Goal: Task Accomplishment & Management: Use online tool/utility

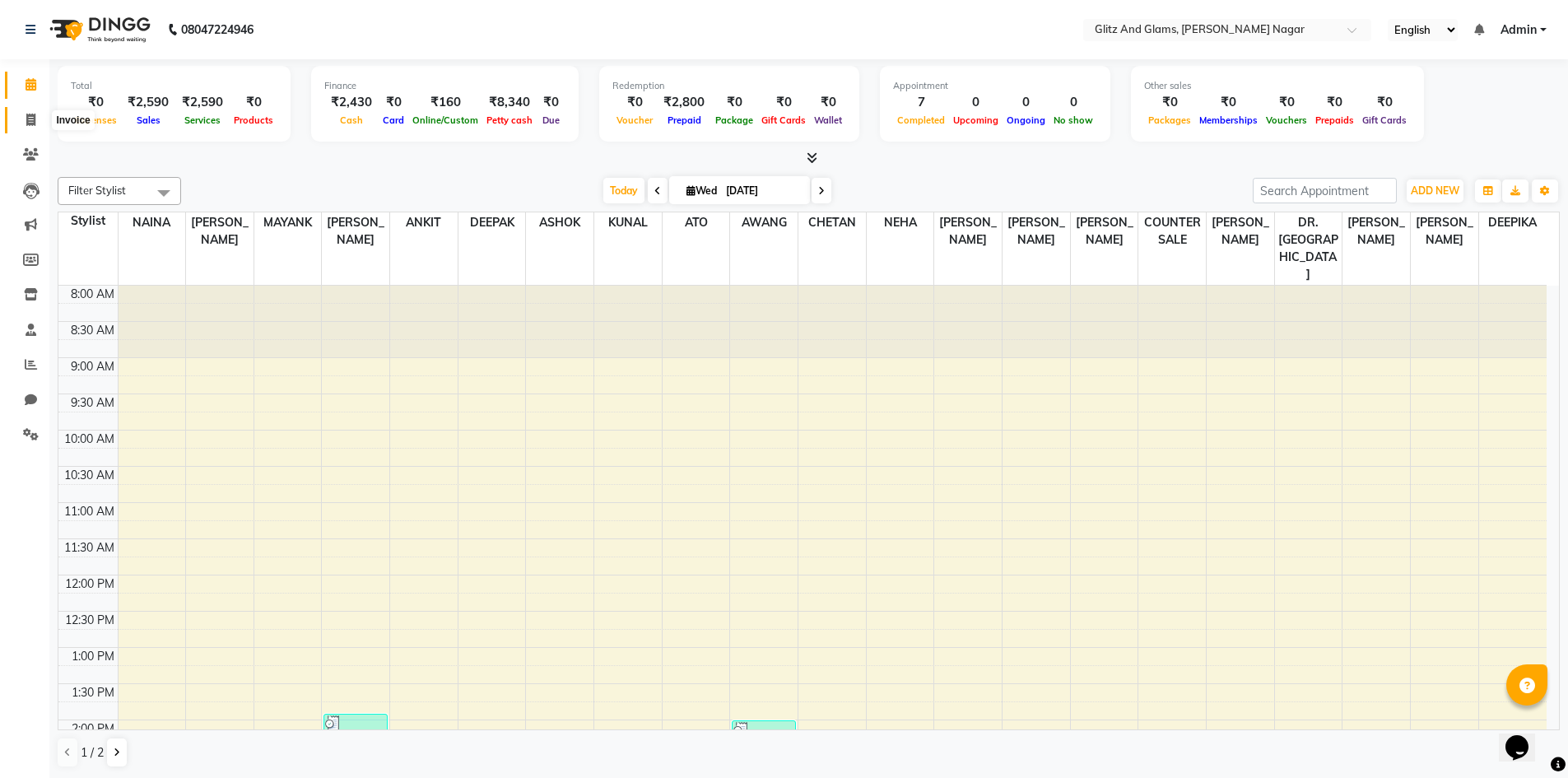
click at [44, 119] on span at bounding box center [30, 121] width 29 height 19
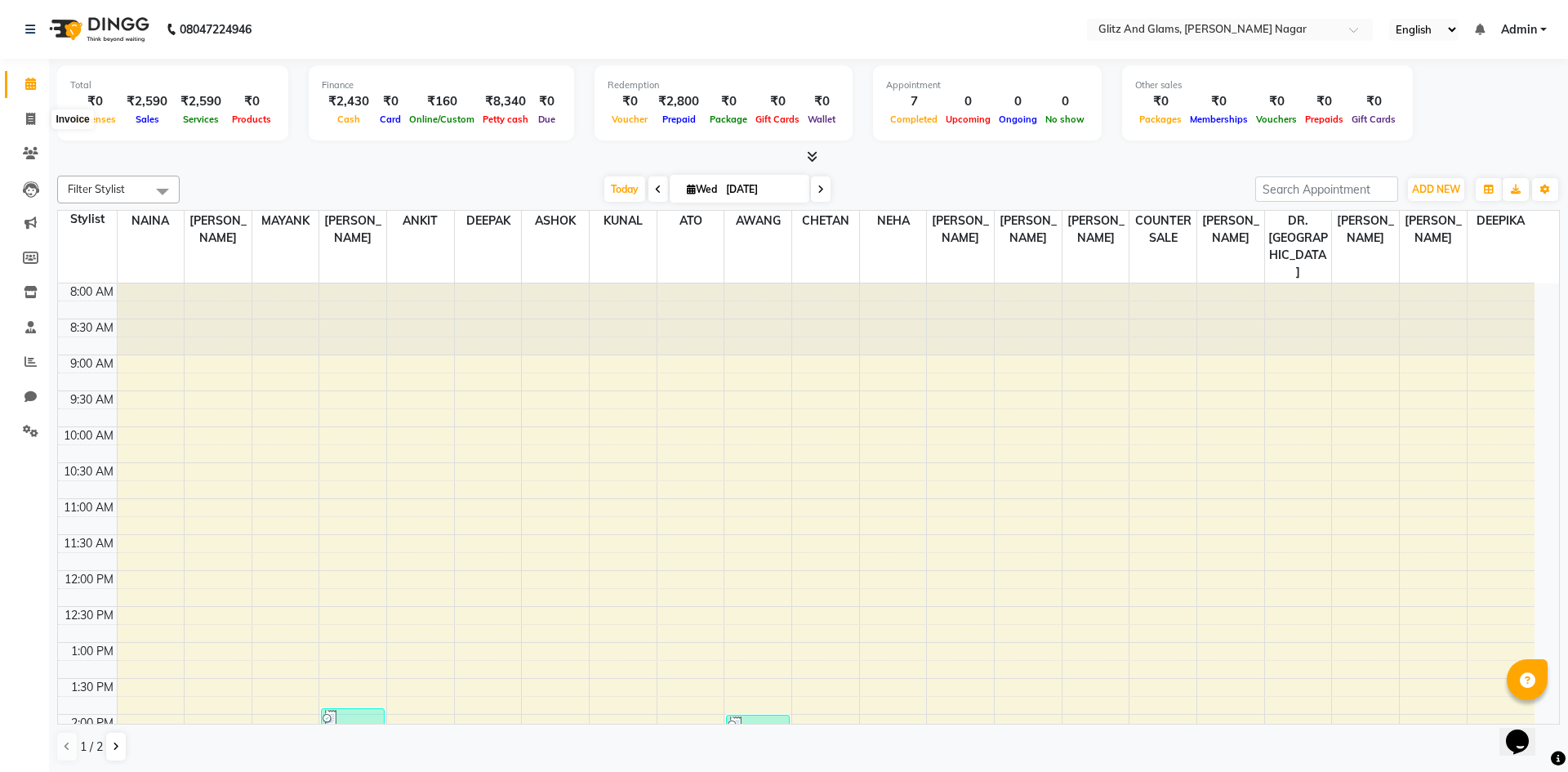
select select "service"
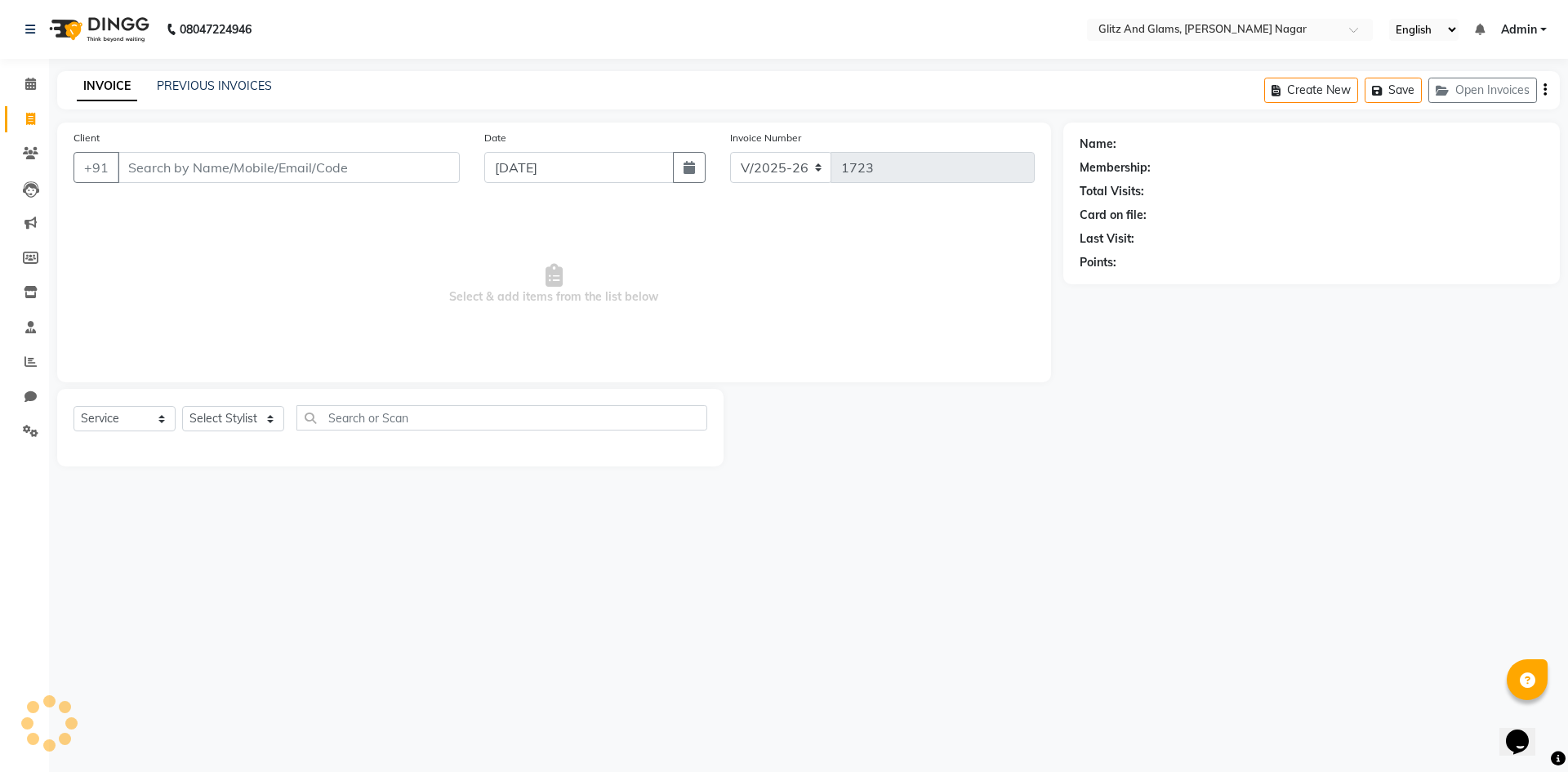
click at [167, 158] on input "Client" at bounding box center [288, 167] width 343 height 31
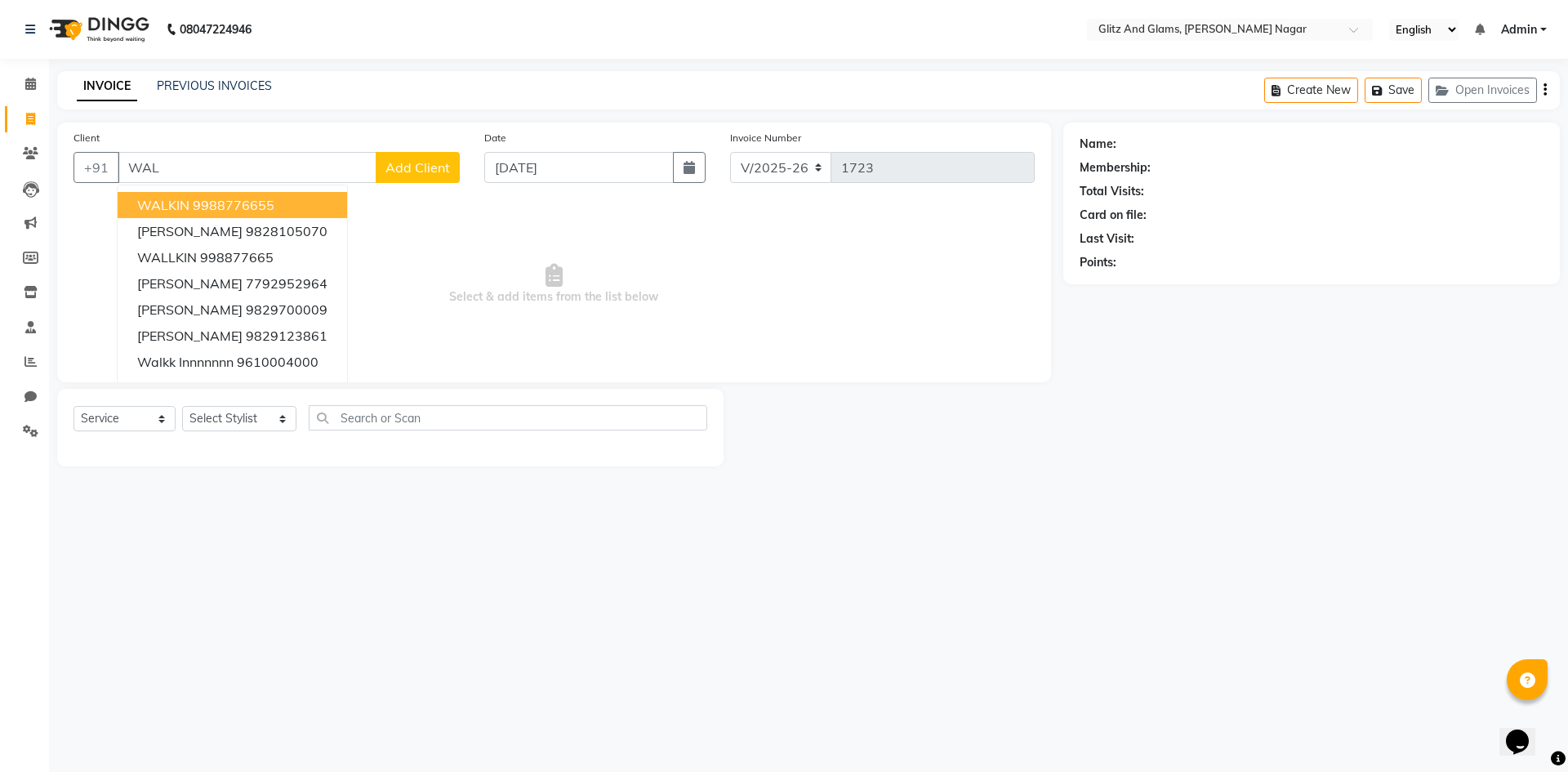
click at [241, 216] on button "WALKIN 9988776655" at bounding box center [232, 204] width 230 height 26
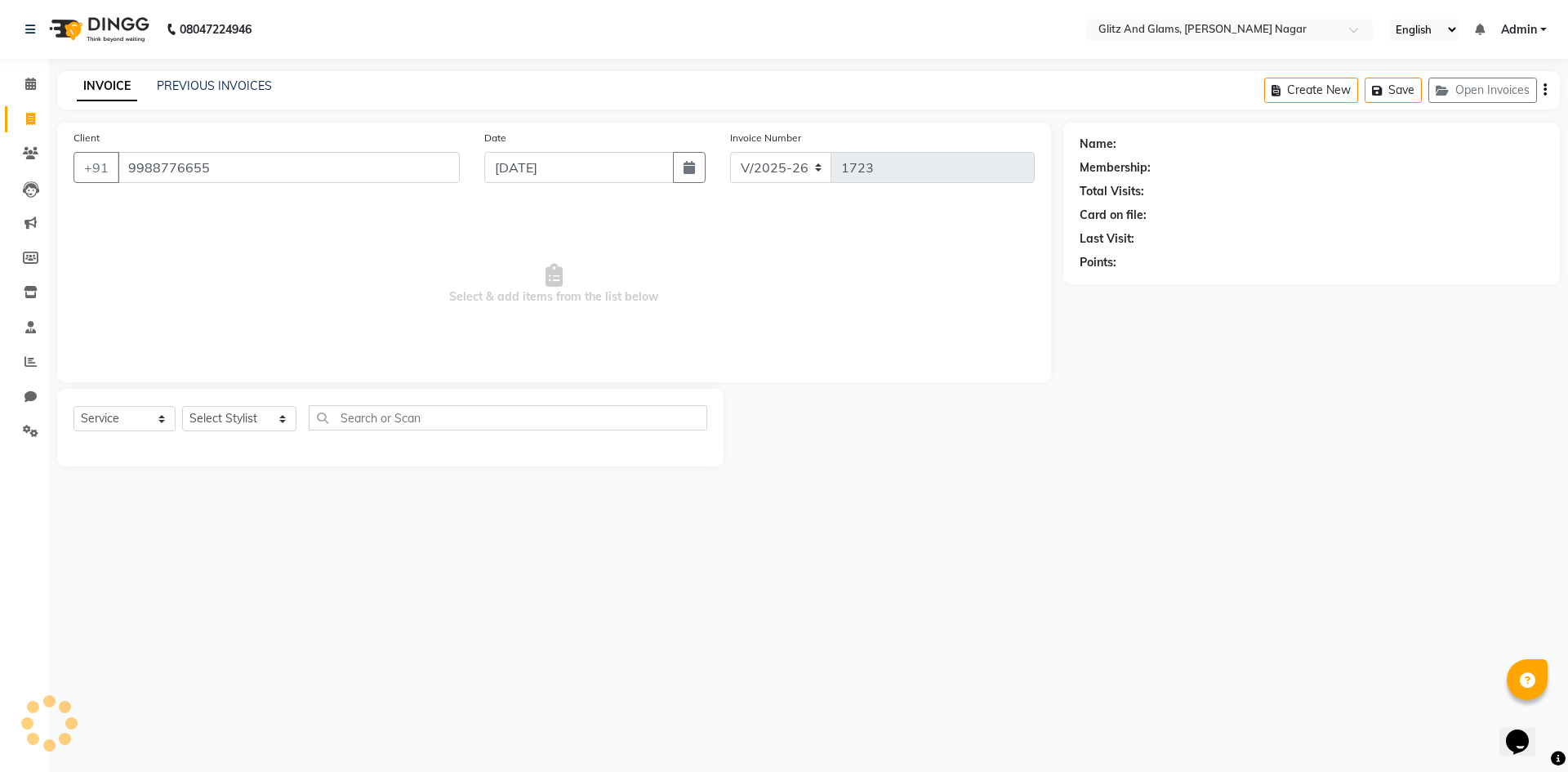
type input "9988776655"
select select "1: Object"
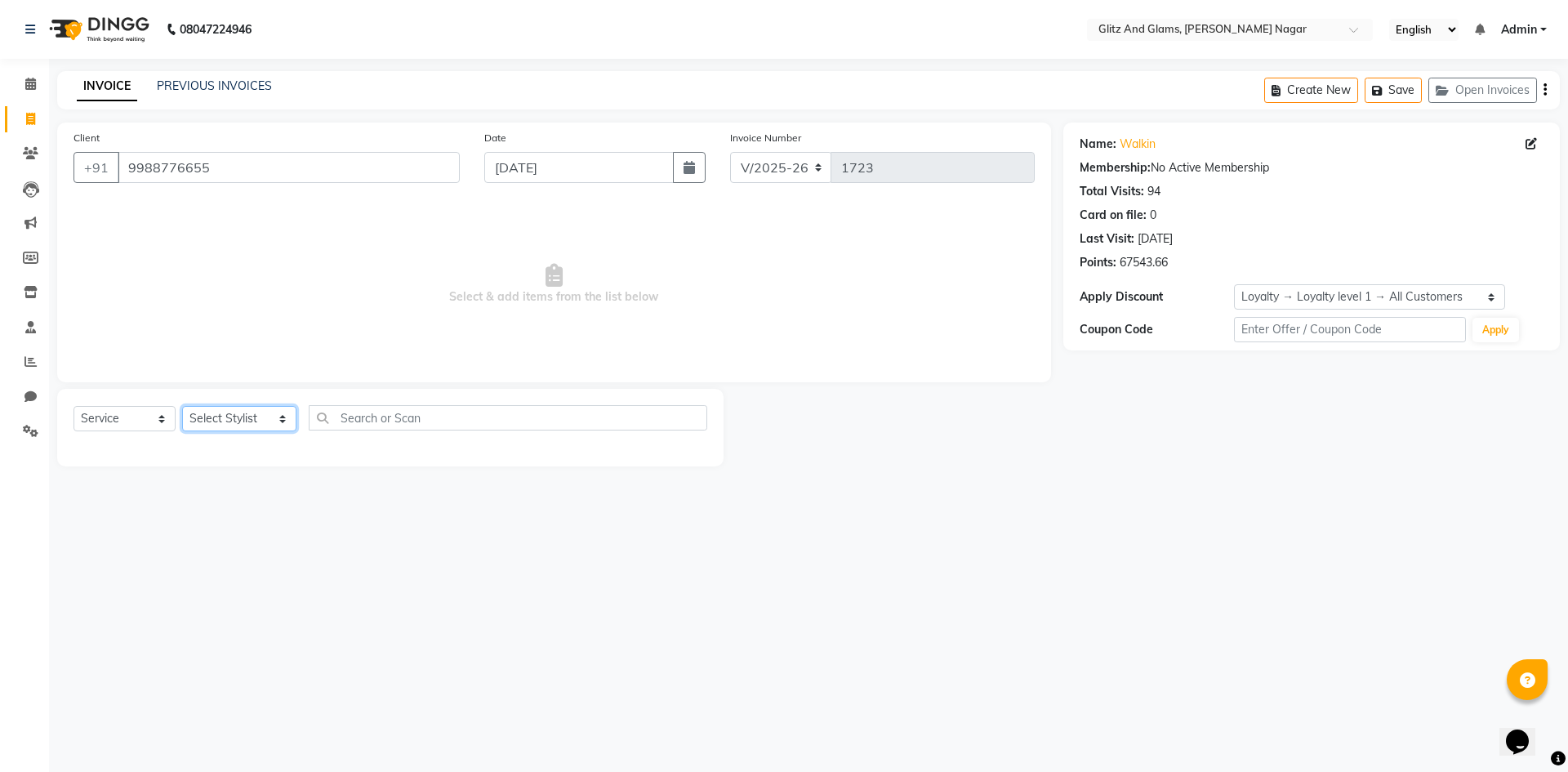
click at [268, 420] on select "Select Stylist [PERSON_NAME] [PERSON_NAME] ANKIT ASHOK ATO [PERSON_NAME] CHETAN…" at bounding box center [239, 417] width 115 height 25
click at [156, 424] on select "Select Service Product Membership Package Voucher Prepaid Gift Card" at bounding box center [124, 417] width 102 height 25
click at [211, 422] on select "Select Stylist [PERSON_NAME] [PERSON_NAME] ANKIT ASHOK ATO [PERSON_NAME] CHETAN…" at bounding box center [239, 417] width 115 height 25
select select "80533"
click at [182, 405] on select "Select Stylist [PERSON_NAME] [PERSON_NAME] ANKIT ASHOK ATO [PERSON_NAME] CHETAN…" at bounding box center [239, 417] width 115 height 25
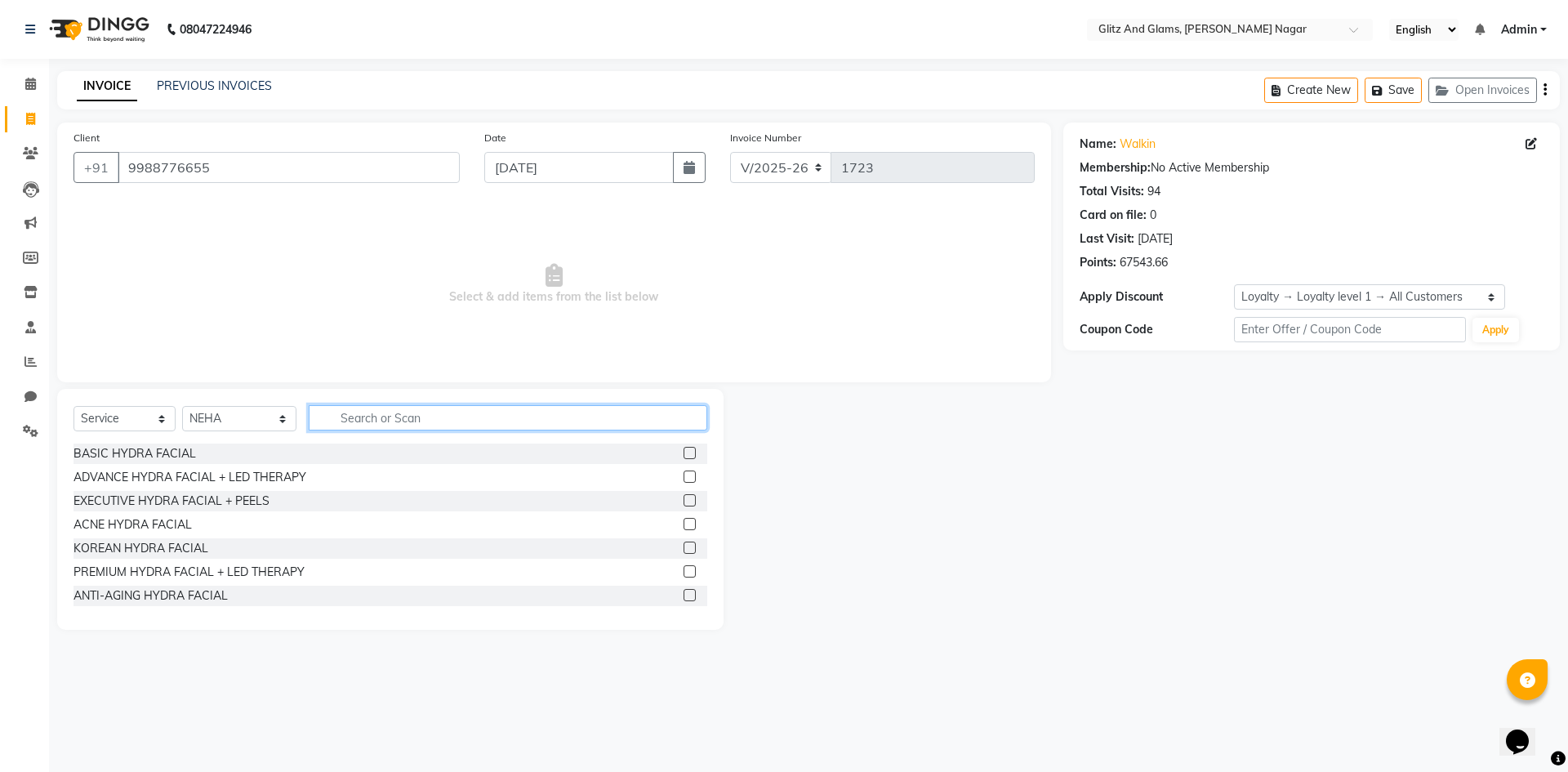
click at [372, 410] on input "text" at bounding box center [508, 417] width 399 height 25
type input "B WAX"
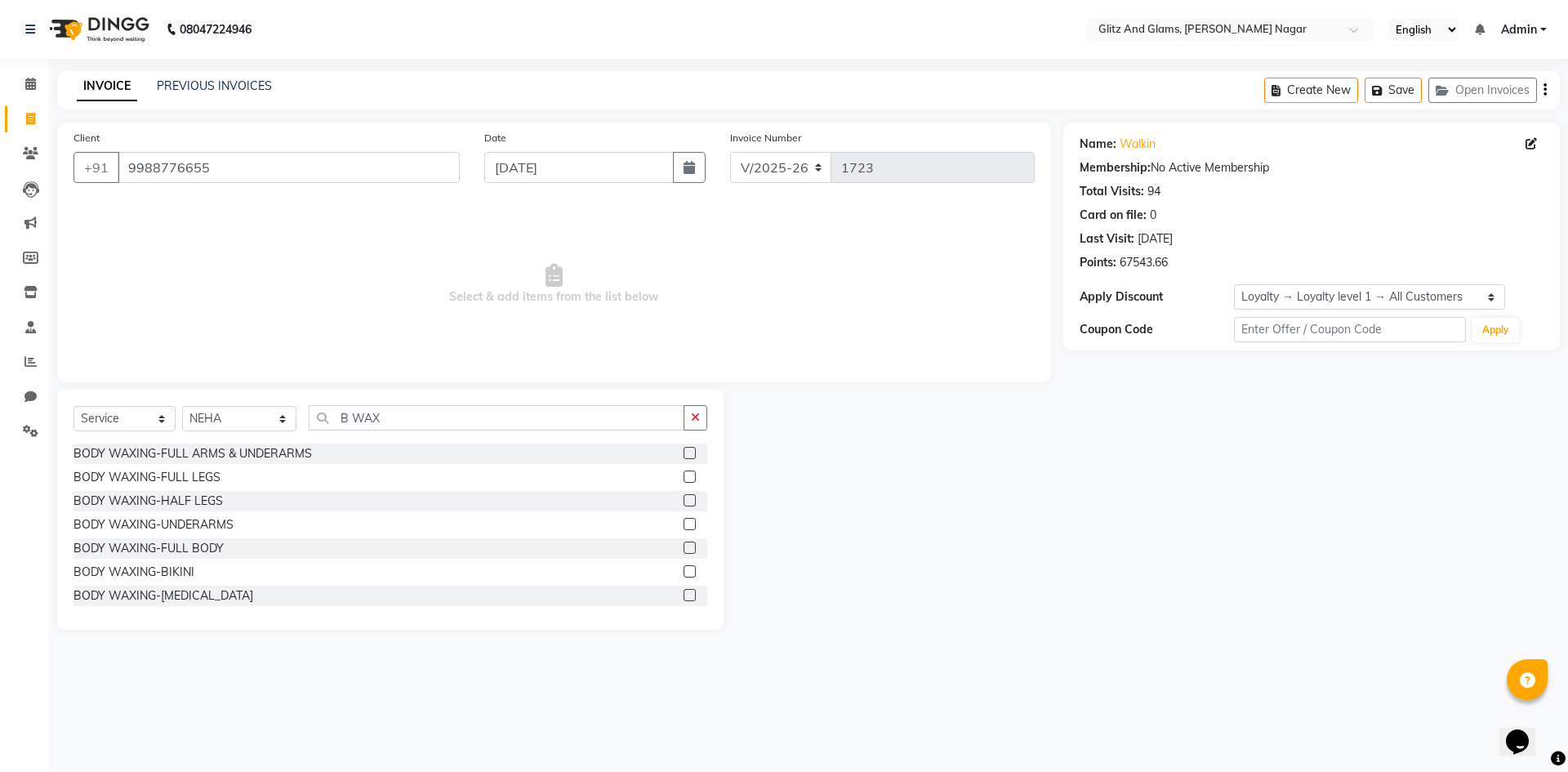
click at [683, 571] on label at bounding box center [690, 571] width 12 height 12
click at [683, 571] on input "checkbox" at bounding box center [689, 572] width 10 height 10
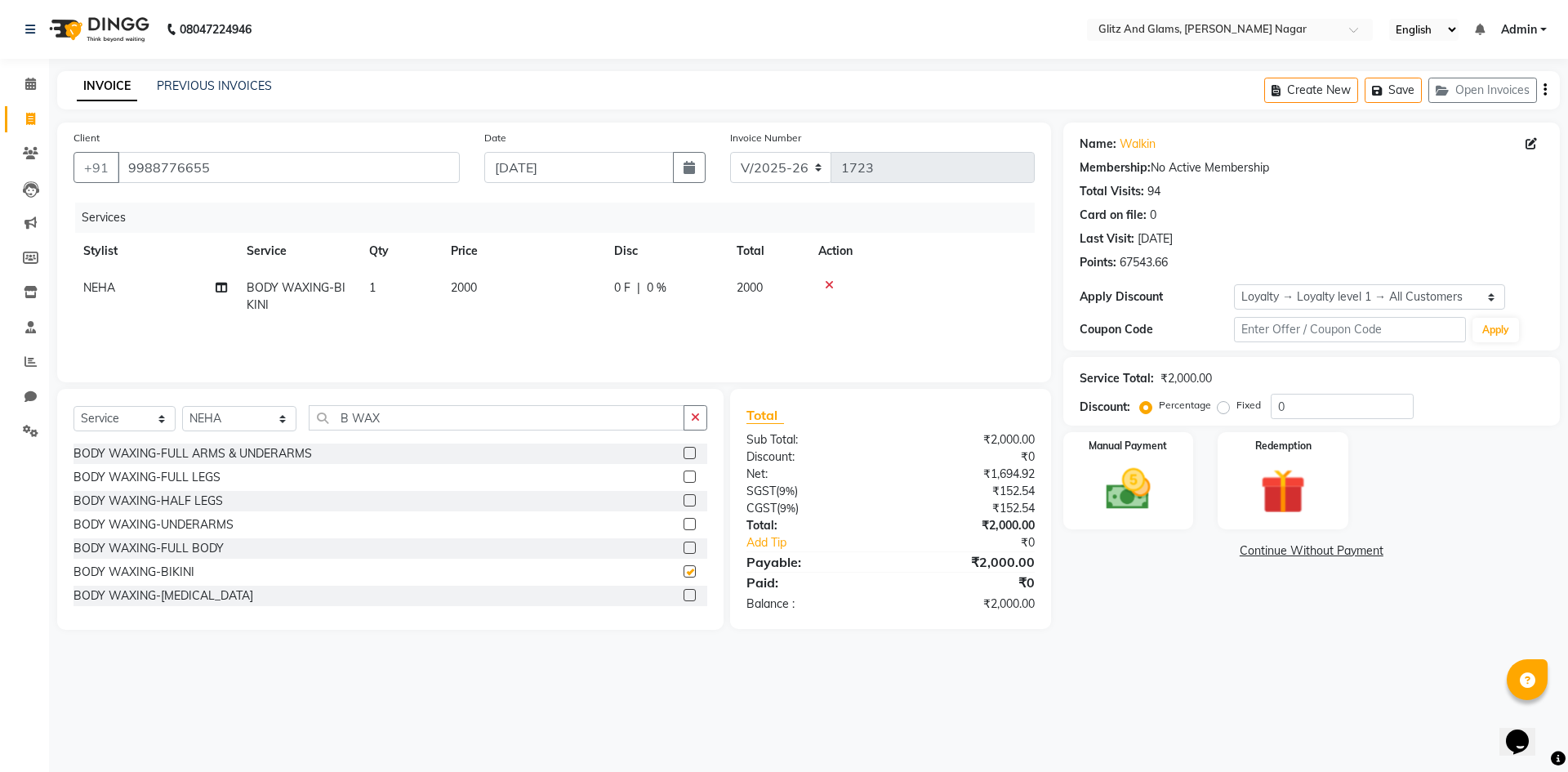
checkbox input "false"
click at [565, 275] on td "2000" at bounding box center [522, 296] width 163 height 53
select select "80533"
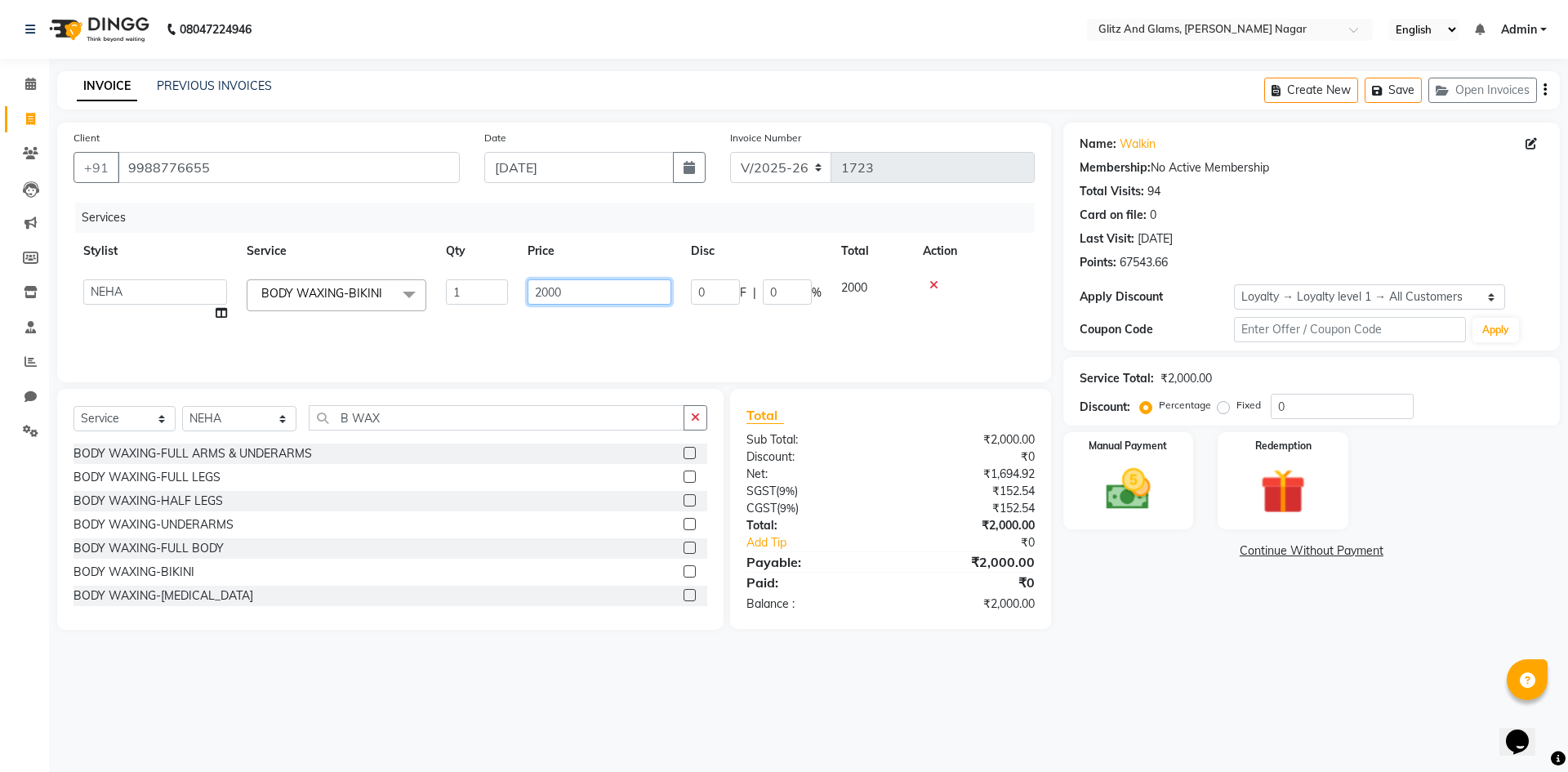
click at [605, 291] on input "2000" at bounding box center [600, 292] width 144 height 25
type input "2"
type input "3000"
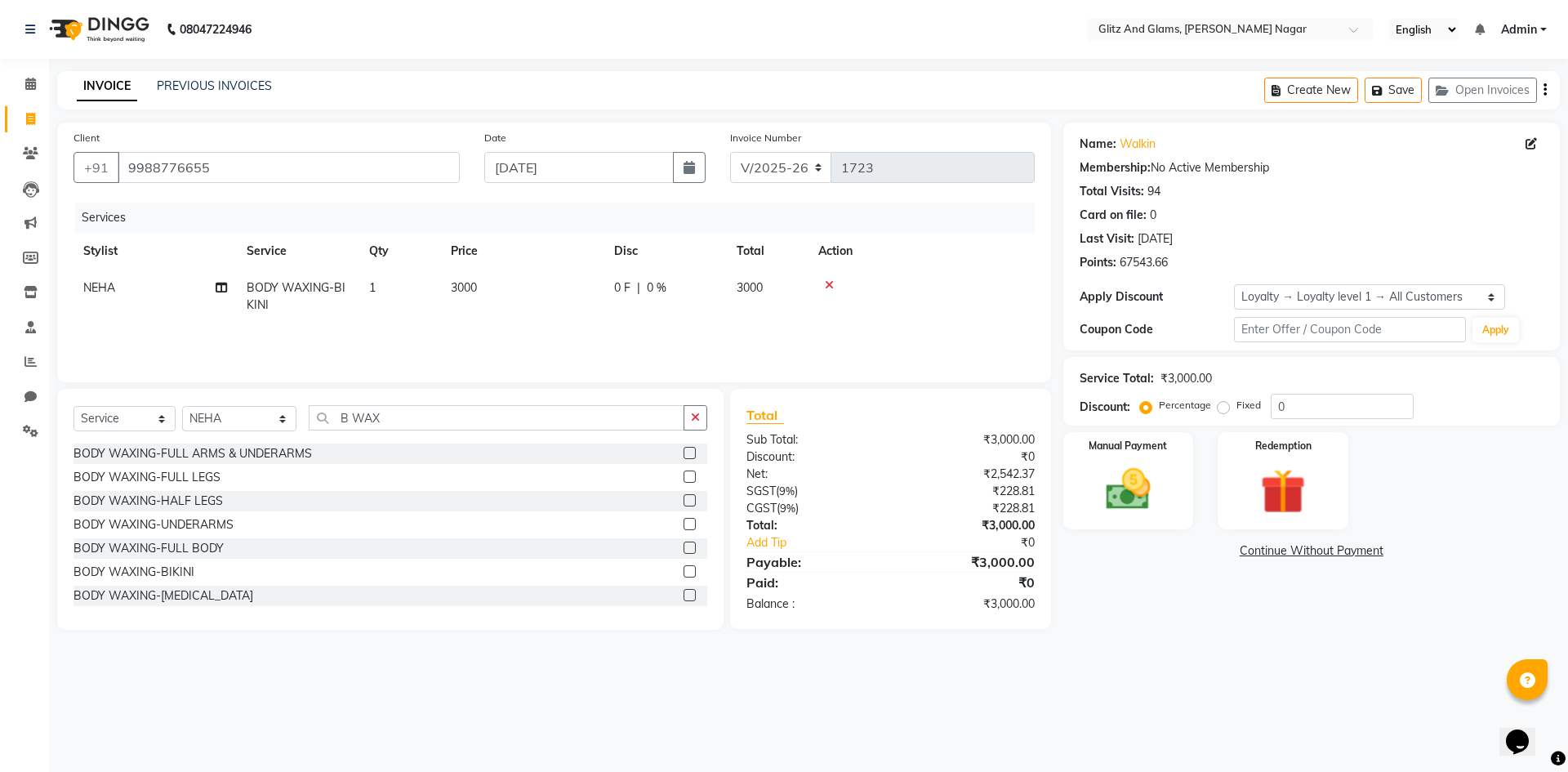
click at [762, 333] on div "Services Stylist Service Qty Price Disc Total Action NEHA BODY WAXING-BIKINI 1 …" at bounding box center [554, 284] width 961 height 163
click at [683, 453] on label at bounding box center [690, 453] width 12 height 12
click at [683, 453] on input "checkbox" at bounding box center [689, 454] width 10 height 10
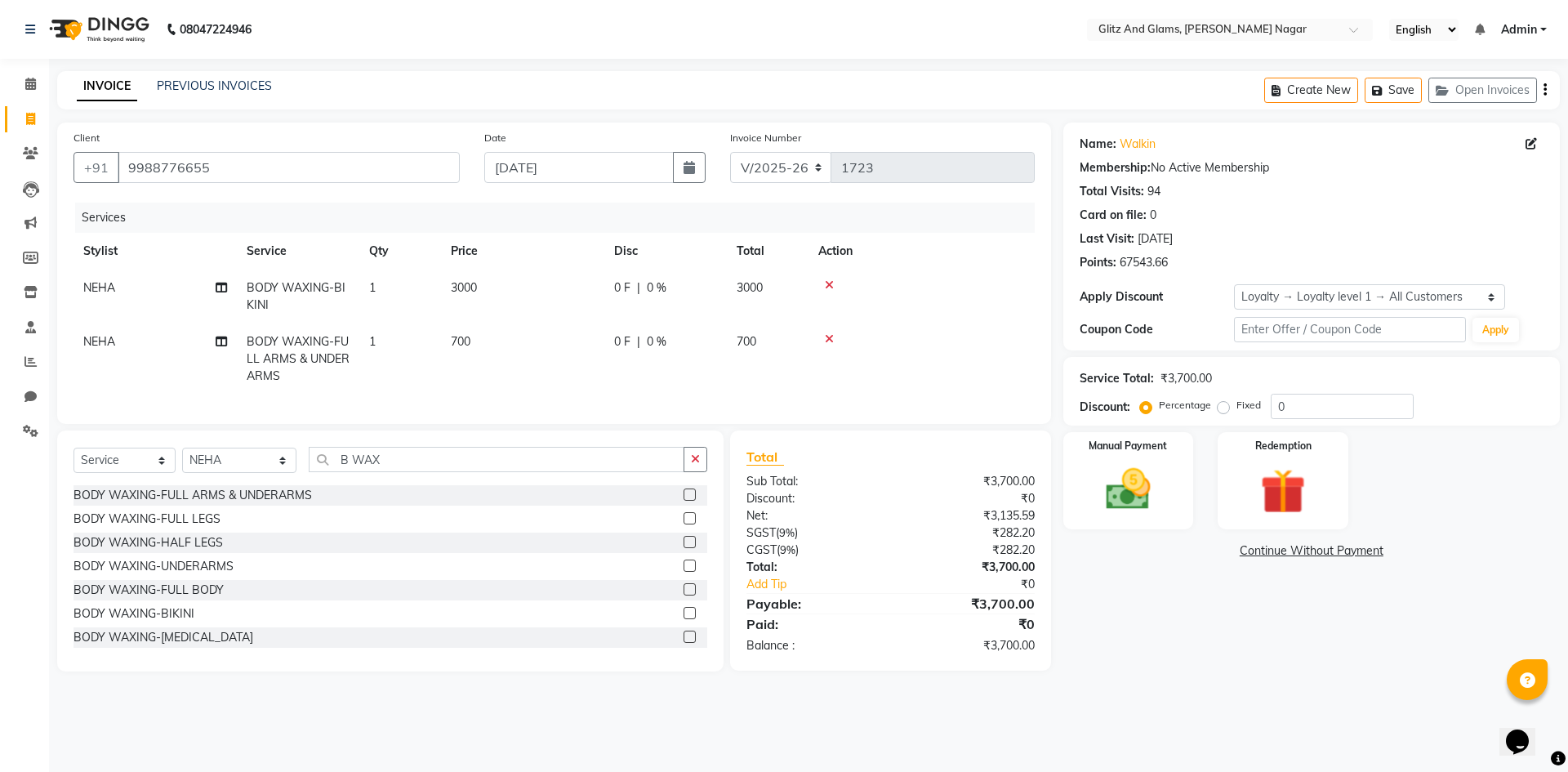
click at [683, 500] on label at bounding box center [690, 494] width 12 height 12
click at [683, 500] on input "checkbox" at bounding box center [689, 495] width 10 height 10
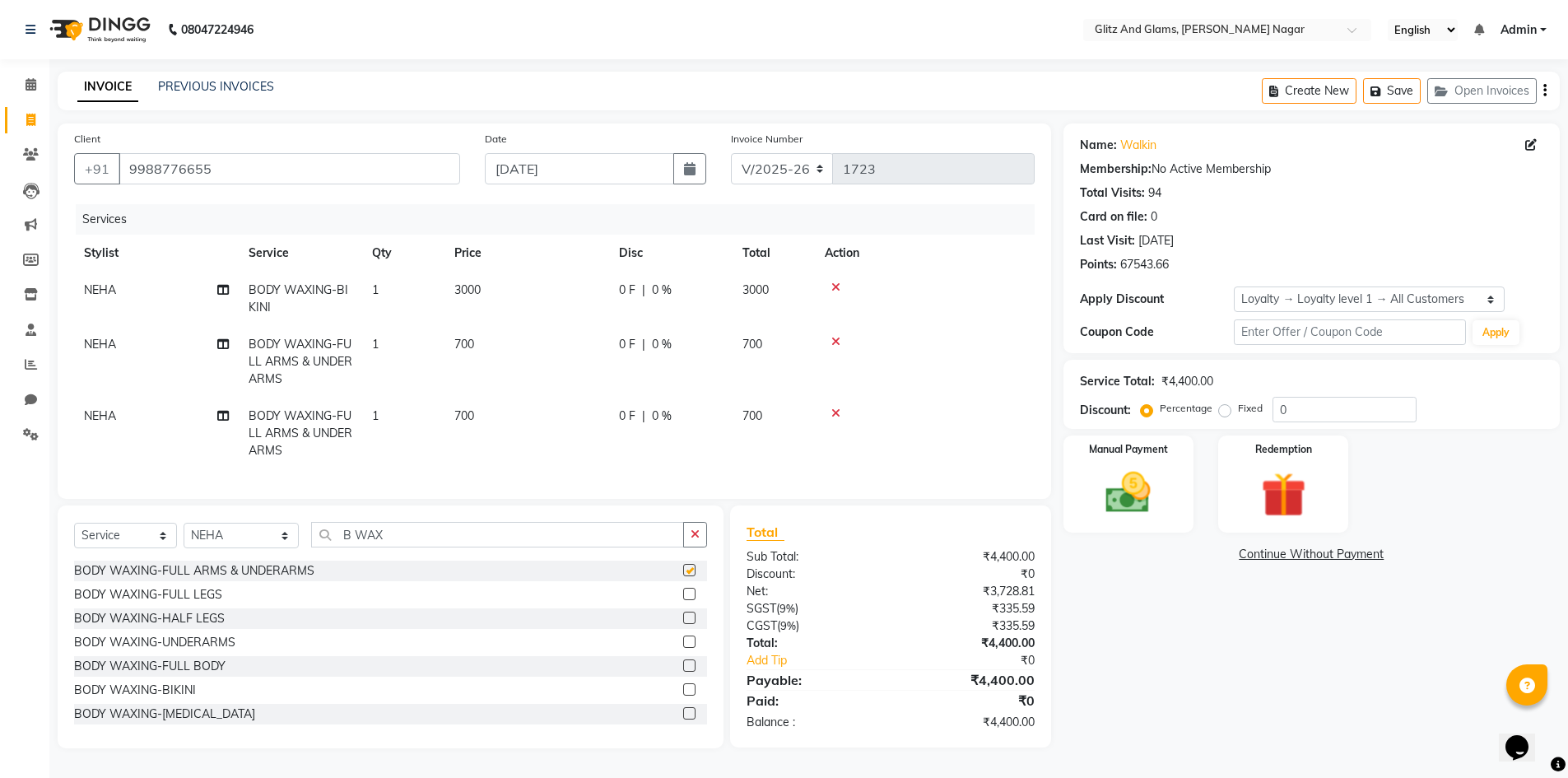
checkbox input "false"
click at [684, 624] on label at bounding box center [690, 617] width 12 height 12
click at [684, 624] on input "checkbox" at bounding box center [689, 618] width 10 height 10
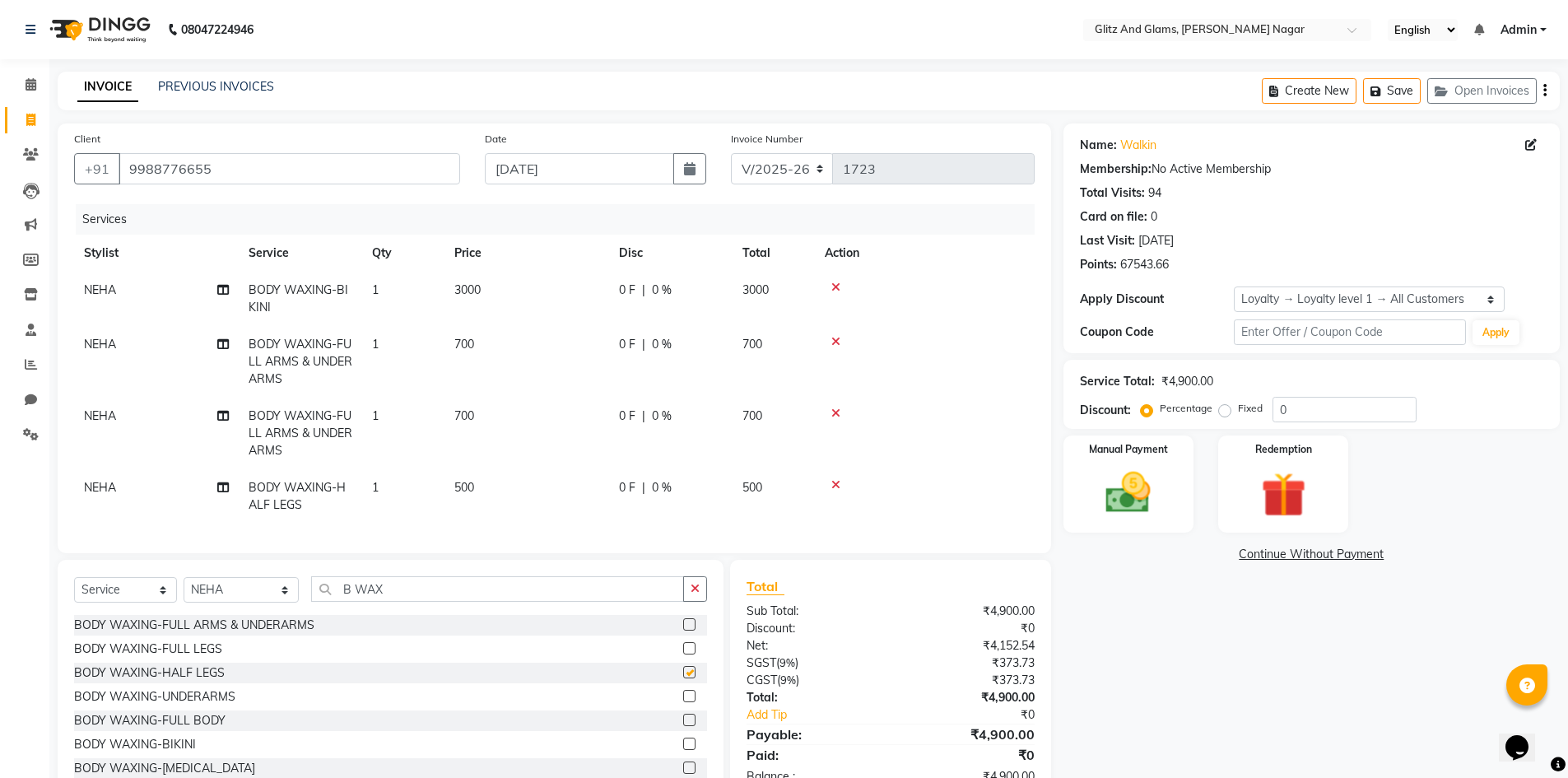
checkbox input "false"
click at [577, 502] on td "500" at bounding box center [526, 496] width 164 height 54
select select "80533"
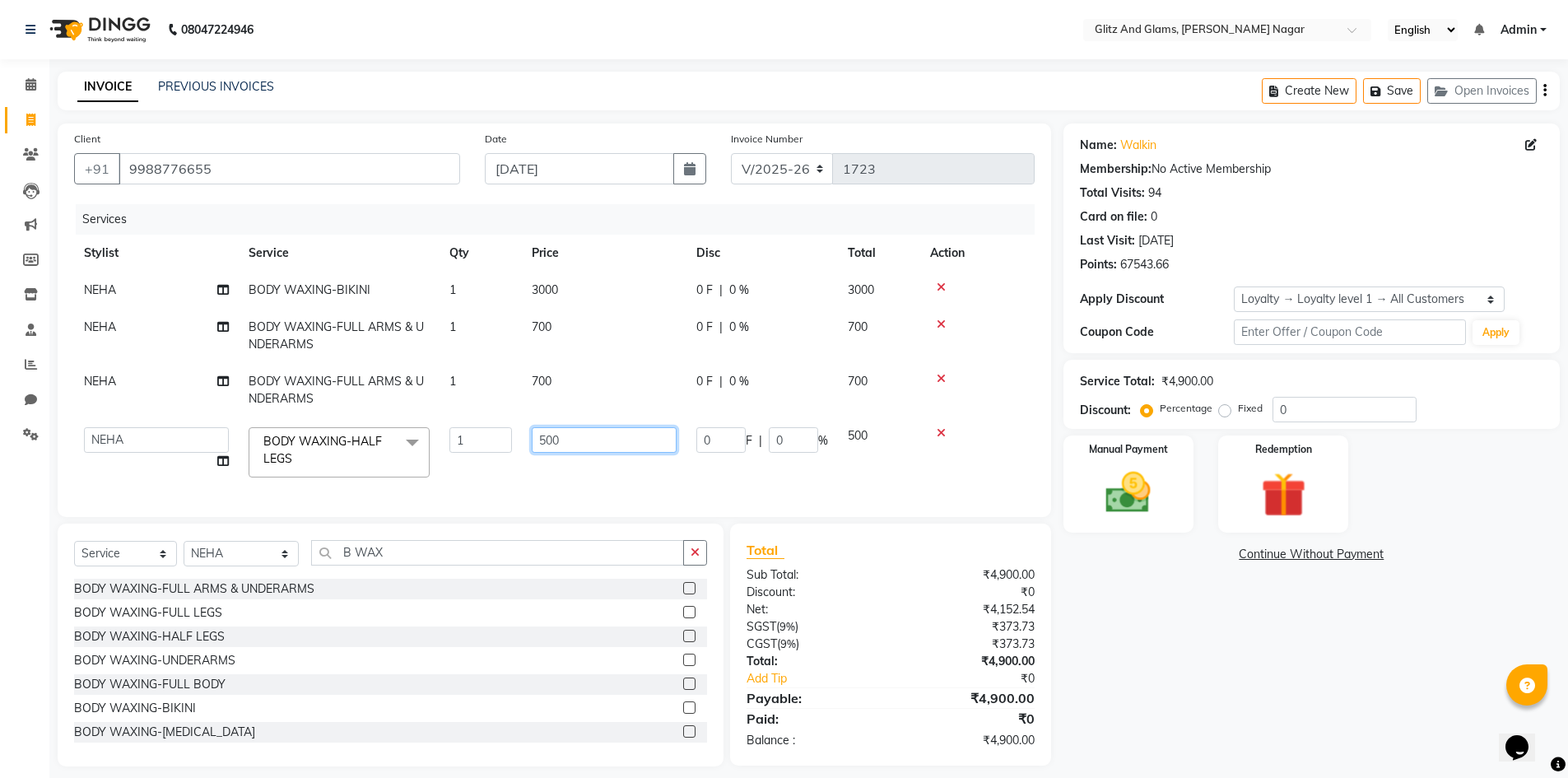
click at [608, 431] on input "500" at bounding box center [604, 439] width 145 height 25
type input "5"
type input "1000"
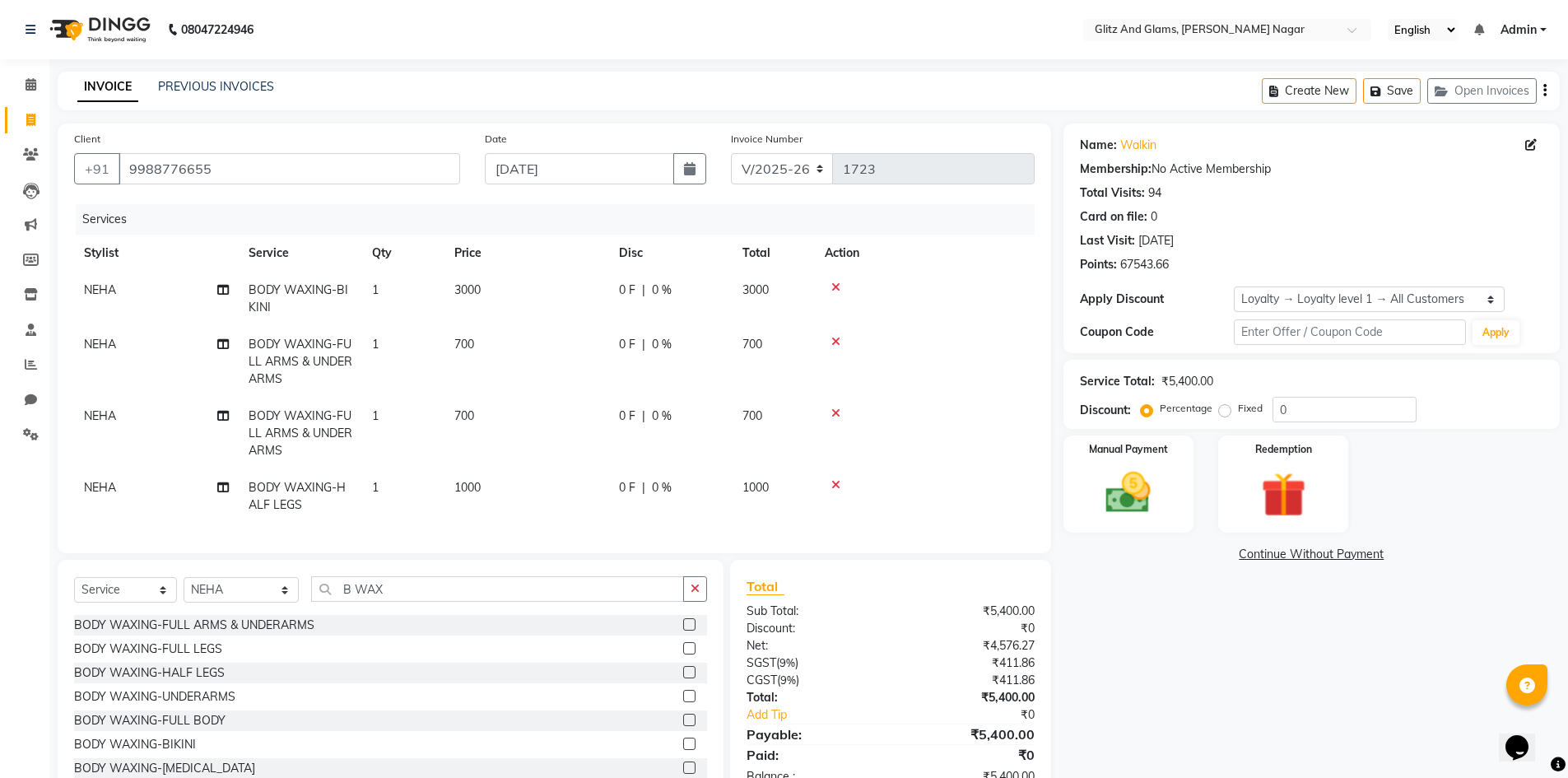
click at [605, 469] on td "1000" at bounding box center [526, 496] width 164 height 54
select select "80533"
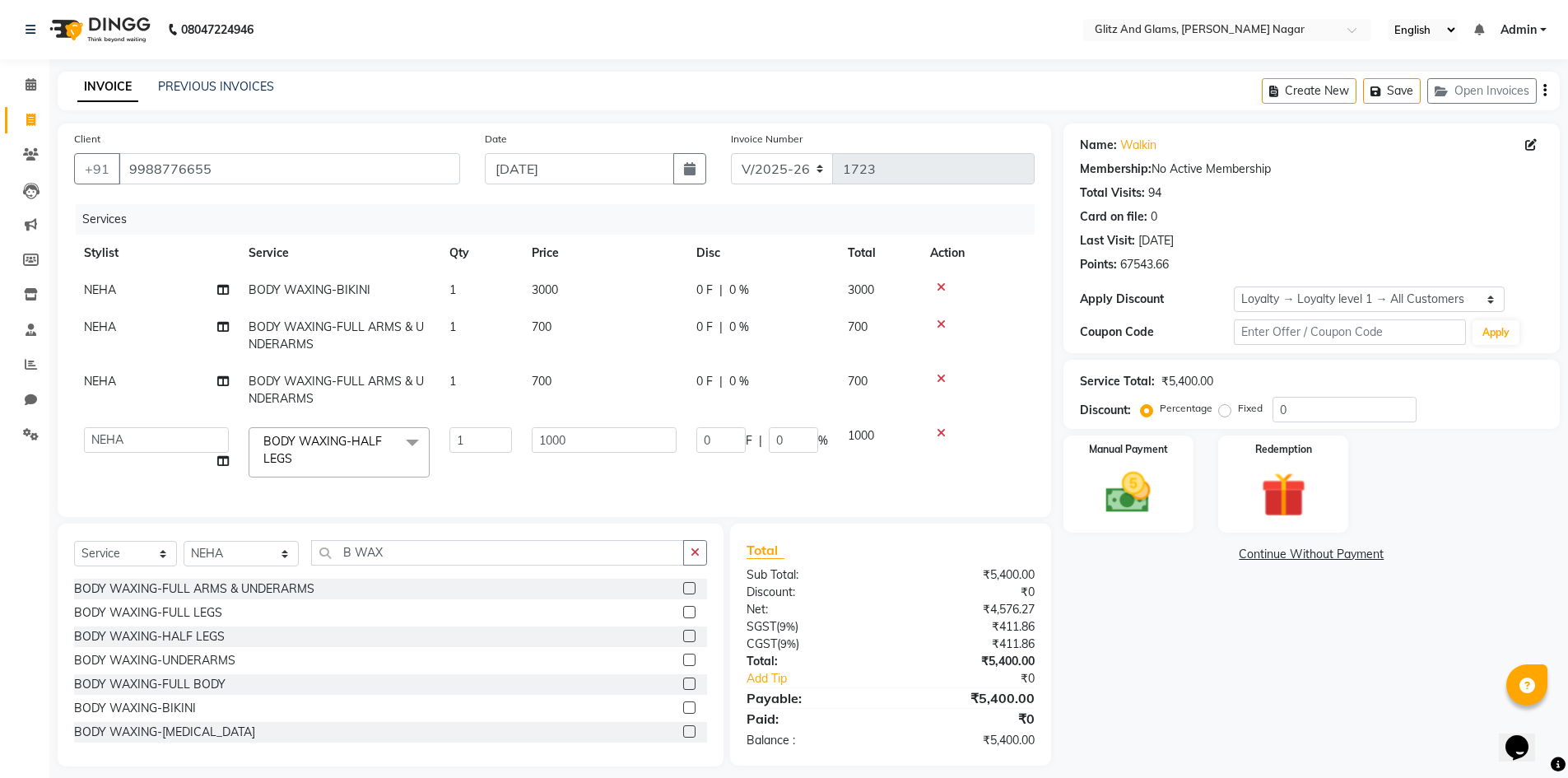
click at [663, 487] on div "Services Stylist Service Qty Price Disc Total Action NEHA BODY WAXING-BIKINI 1 …" at bounding box center [554, 352] width 961 height 296
click at [638, 562] on input "B WAX" at bounding box center [498, 552] width 374 height 25
type input "B"
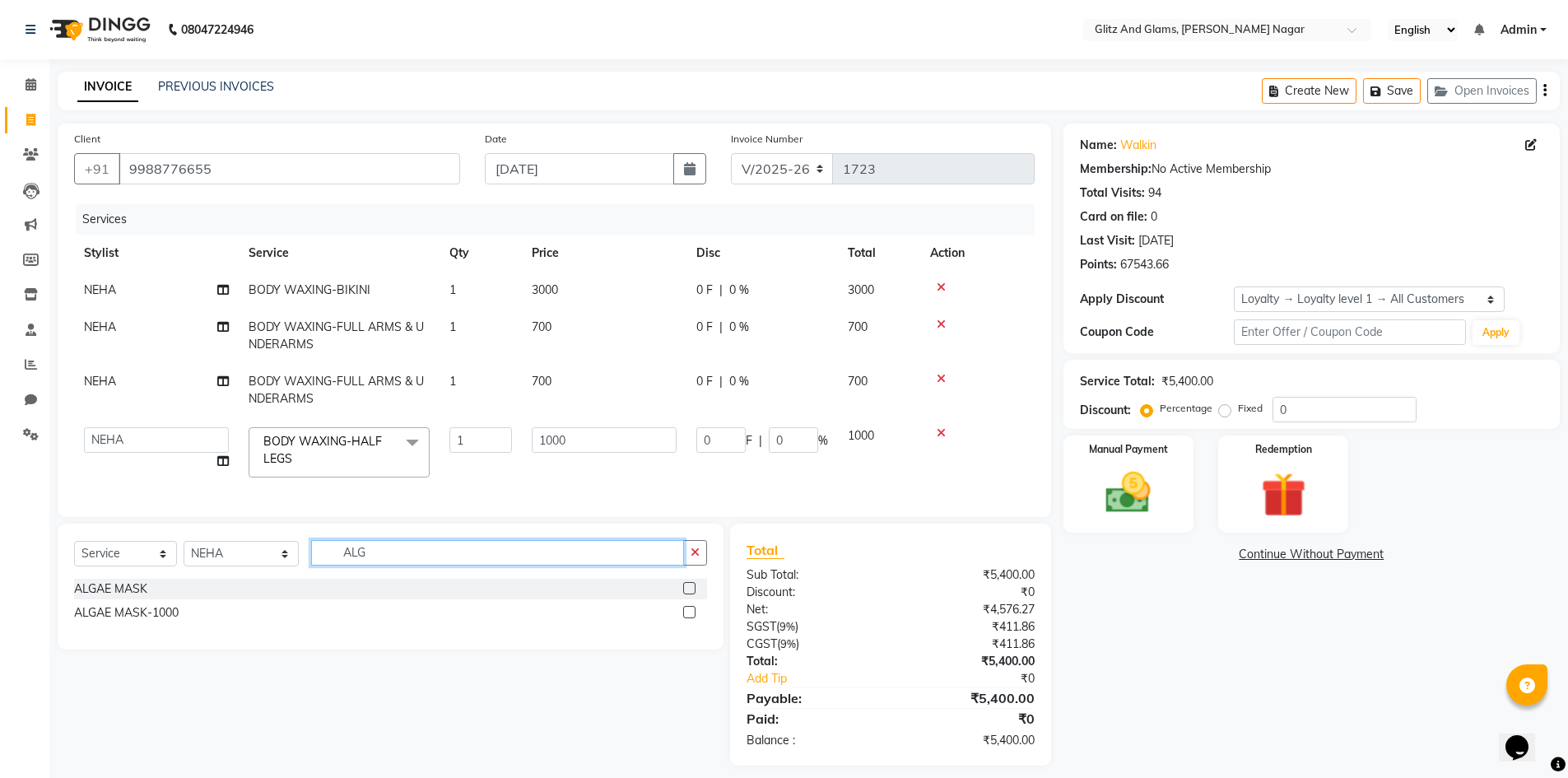
type input "ALG"
click at [691, 594] on label at bounding box center [690, 588] width 12 height 12
click at [691, 594] on input "checkbox" at bounding box center [689, 588] width 10 height 10
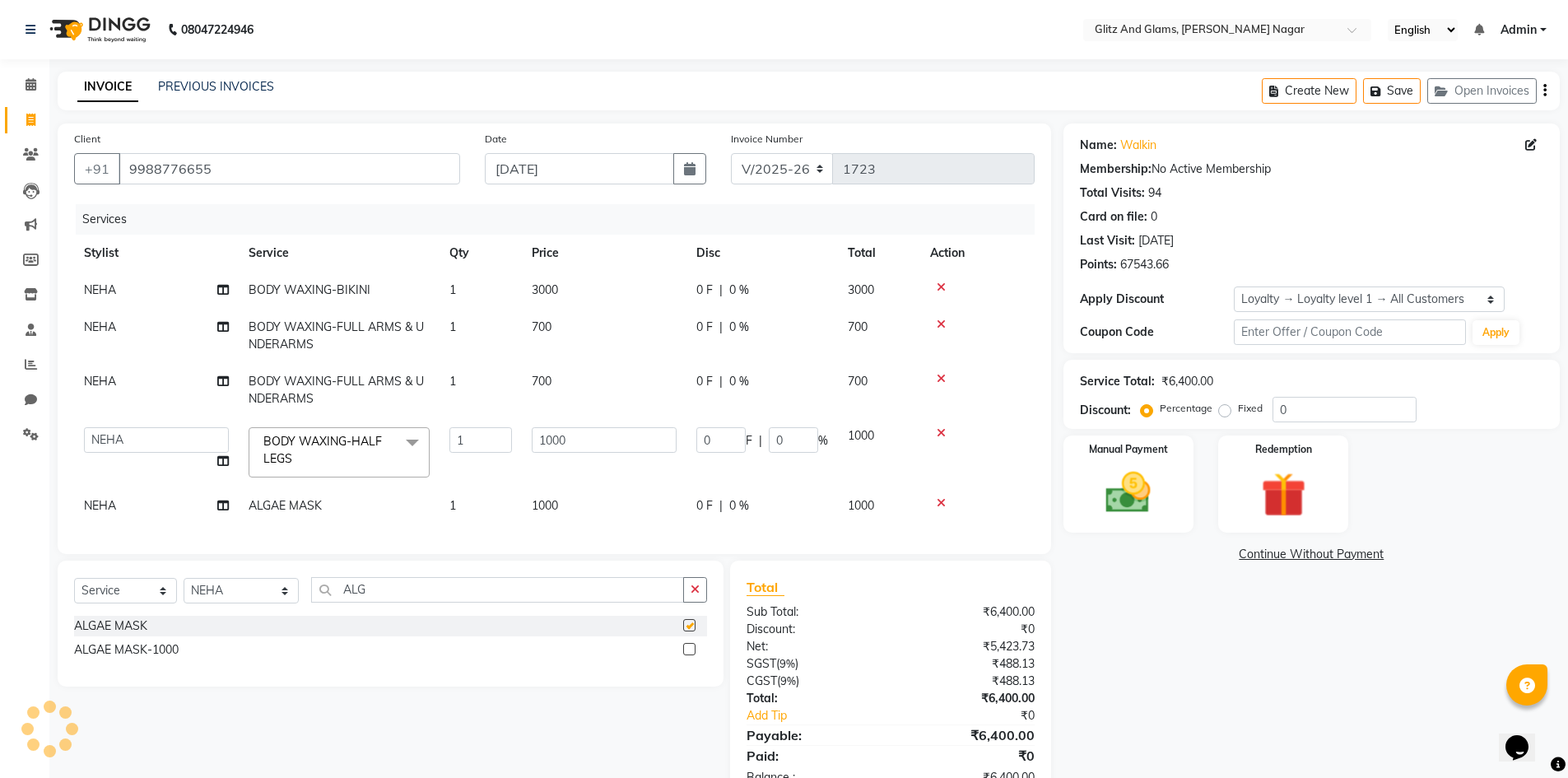
checkbox input "false"
click at [601, 502] on td "1000" at bounding box center [604, 505] width 164 height 37
select select "80533"
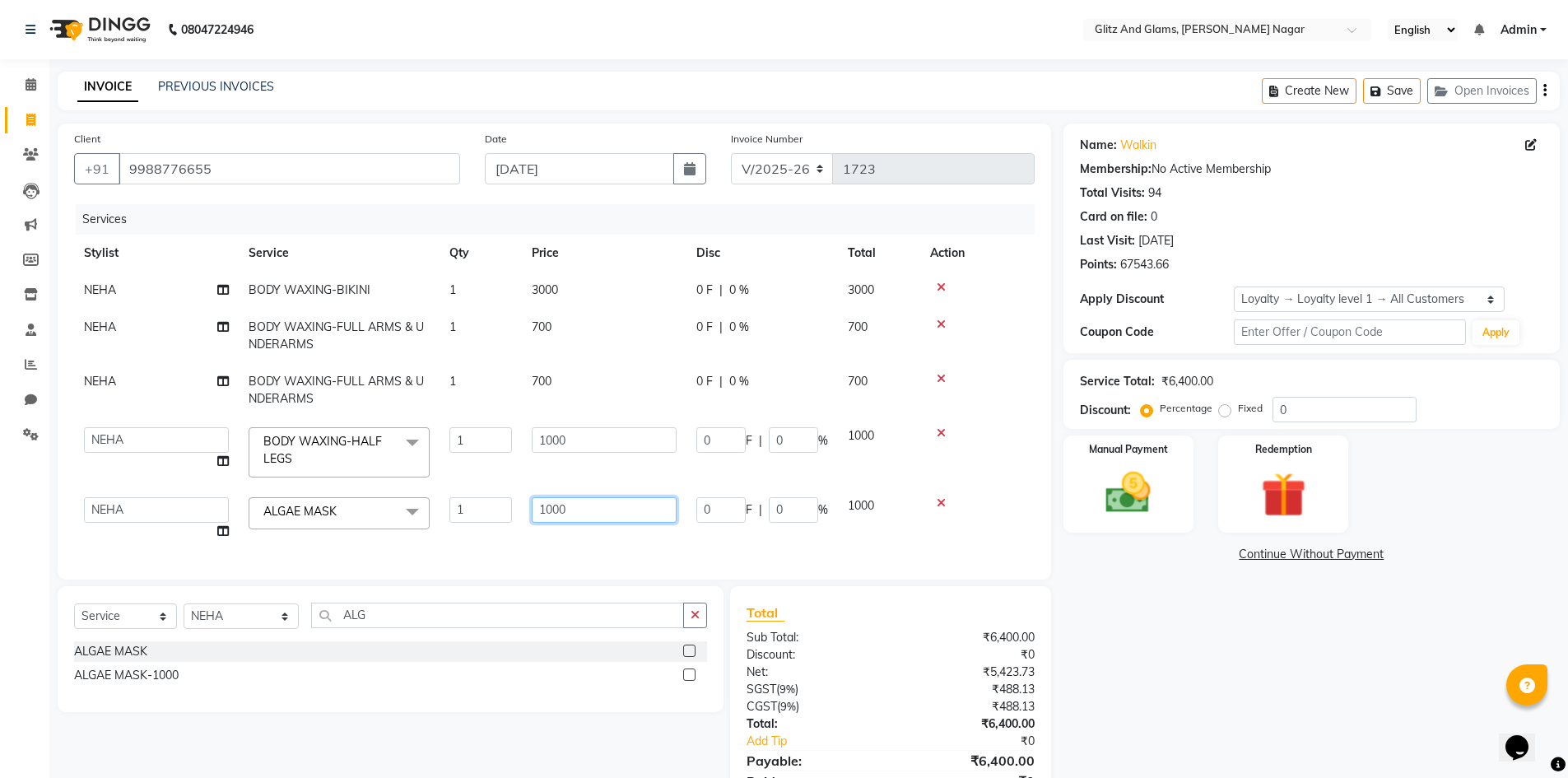
click at [615, 501] on input "1000" at bounding box center [604, 509] width 145 height 25
type input "1"
type input "1500"
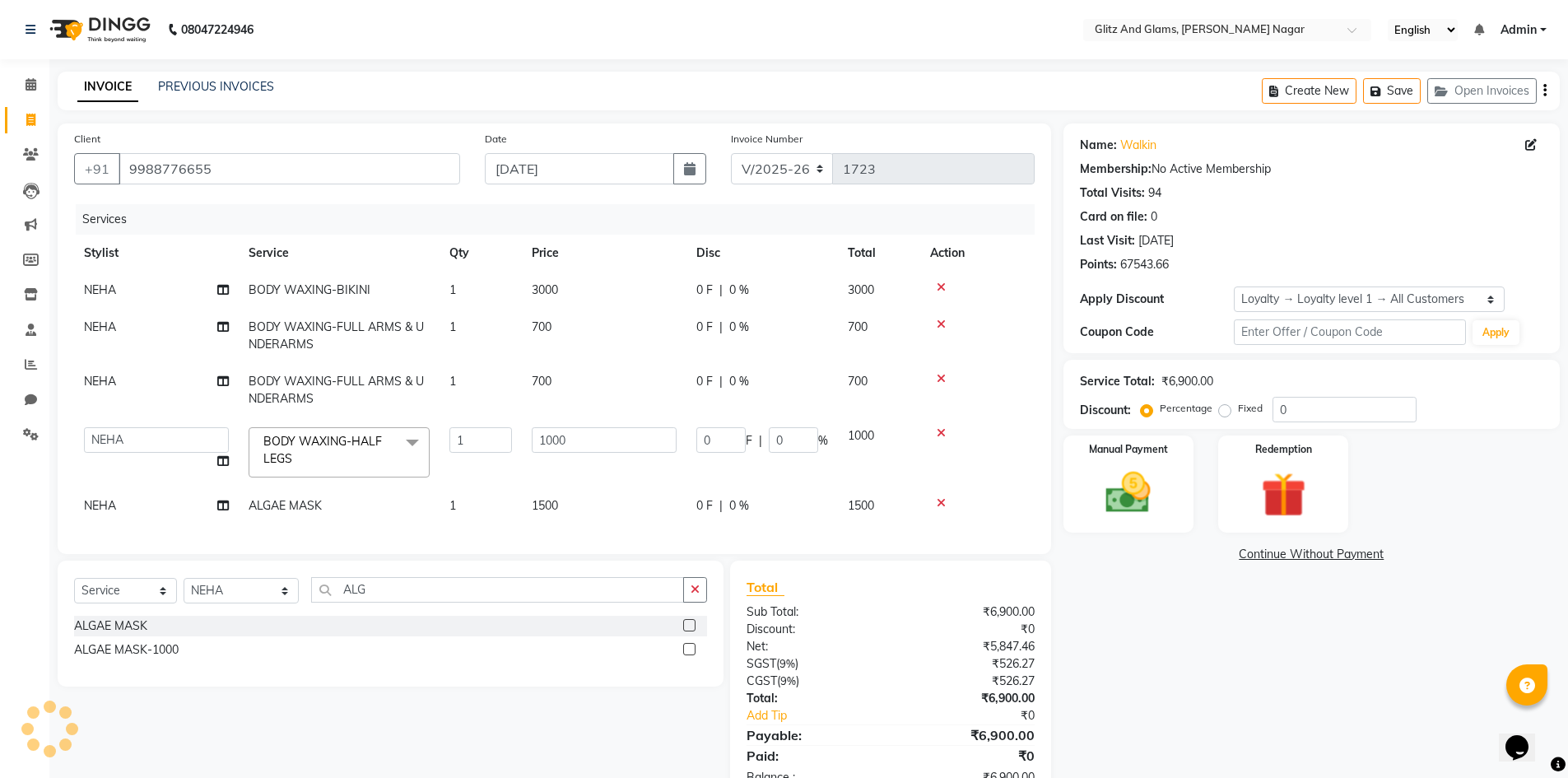
click at [642, 537] on div "Services Stylist Service Qty Price Disc Total Action NEHA BODY WAXING-BIKINI 1 …" at bounding box center [554, 370] width 961 height 333
click at [617, 602] on input "ALG" at bounding box center [498, 589] width 374 height 25
type input "A"
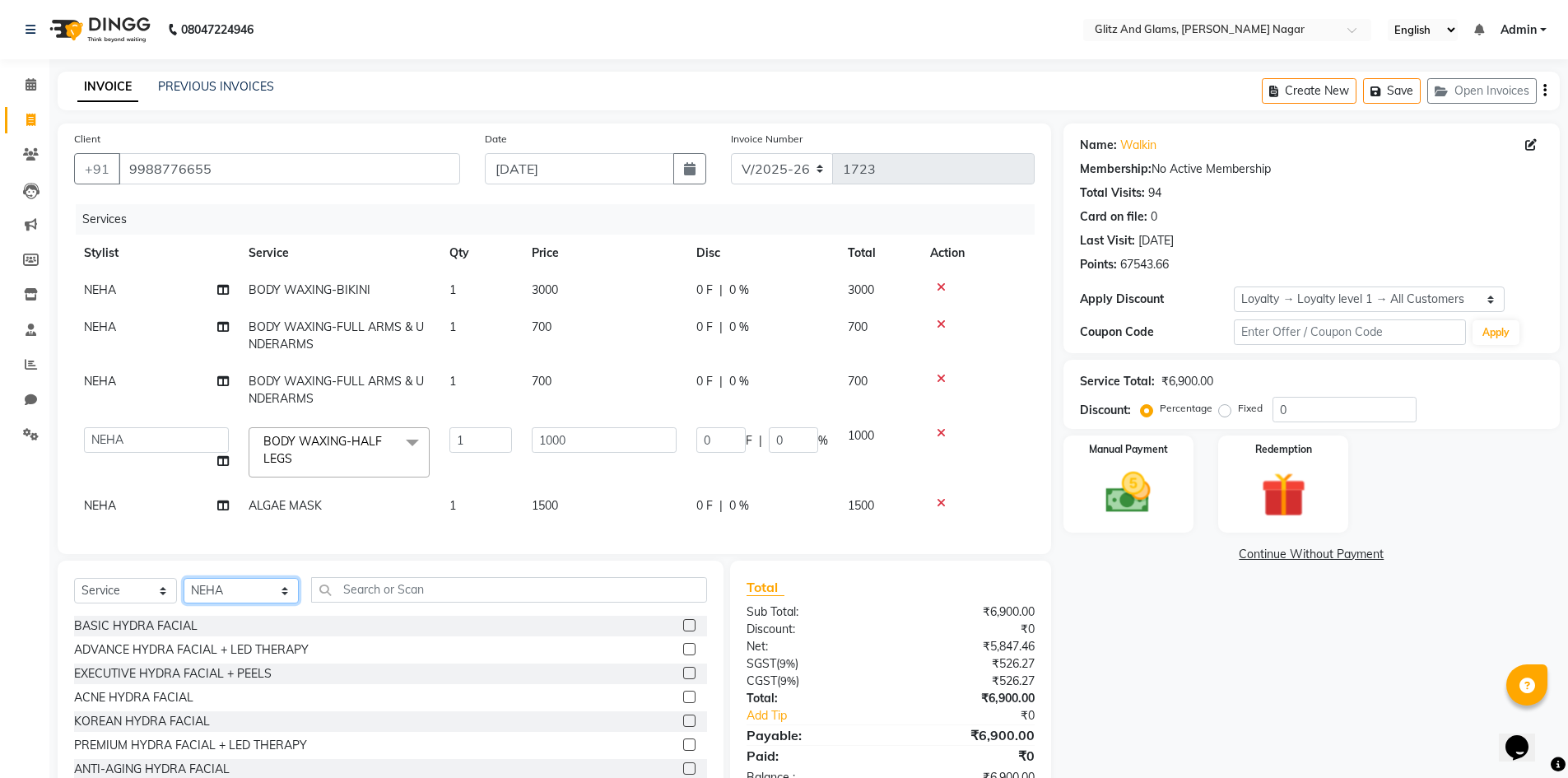
click at [272, 600] on select "Select Stylist [PERSON_NAME] [PERSON_NAME] ANKIT ASHOK ATO [PERSON_NAME] CHETAN…" at bounding box center [241, 590] width 116 height 25
select select "80520"
click at [183, 590] on select "Select Stylist [PERSON_NAME] [PERSON_NAME] ANKIT ASHOK ATO [PERSON_NAME] CHETAN…" at bounding box center [241, 590] width 116 height 25
click at [371, 594] on input "text" at bounding box center [510, 589] width 397 height 25
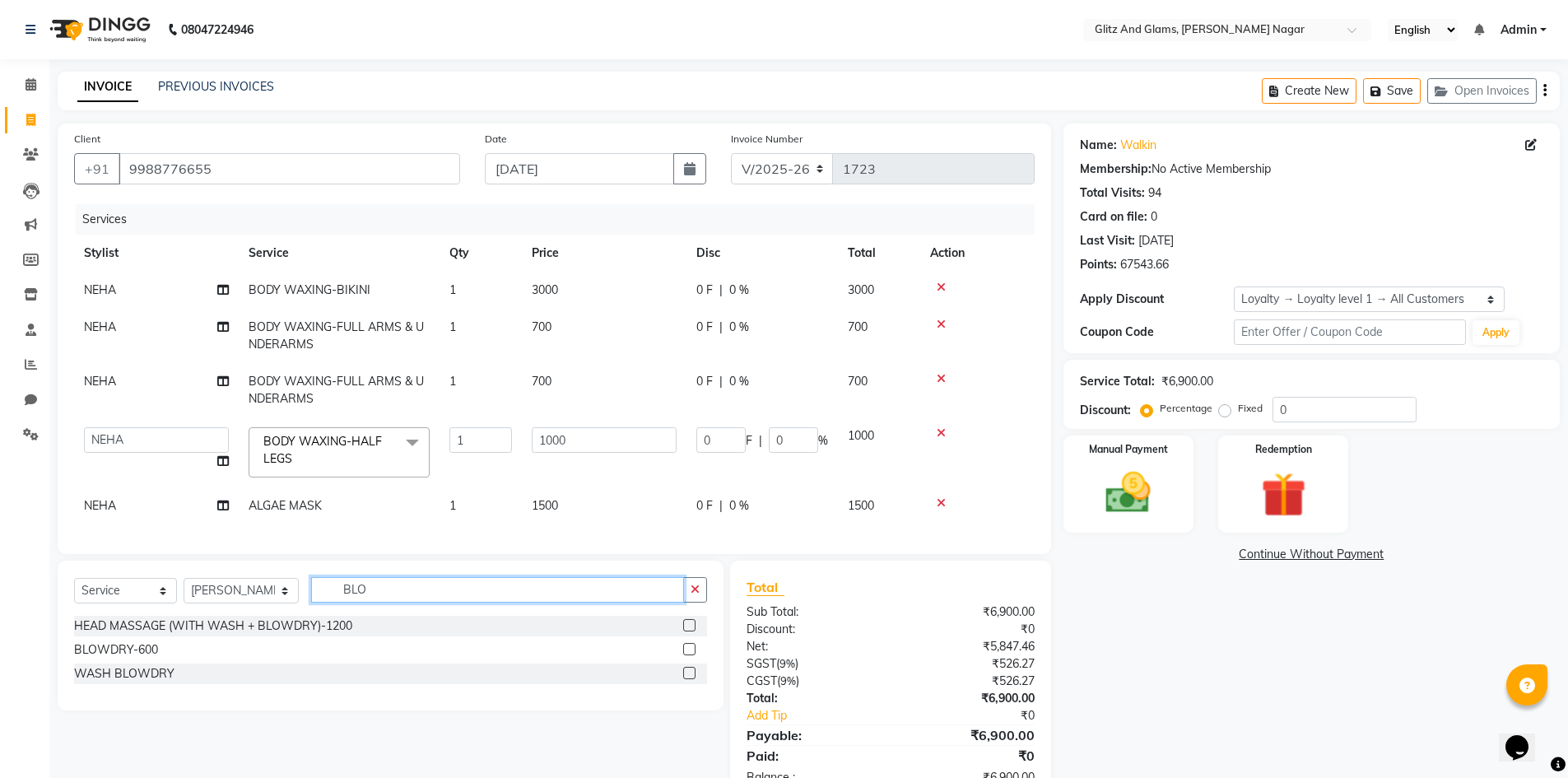
type input "BLO"
click at [689, 655] on label at bounding box center [690, 648] width 12 height 12
click at [689, 655] on input "checkbox" at bounding box center [689, 649] width 10 height 10
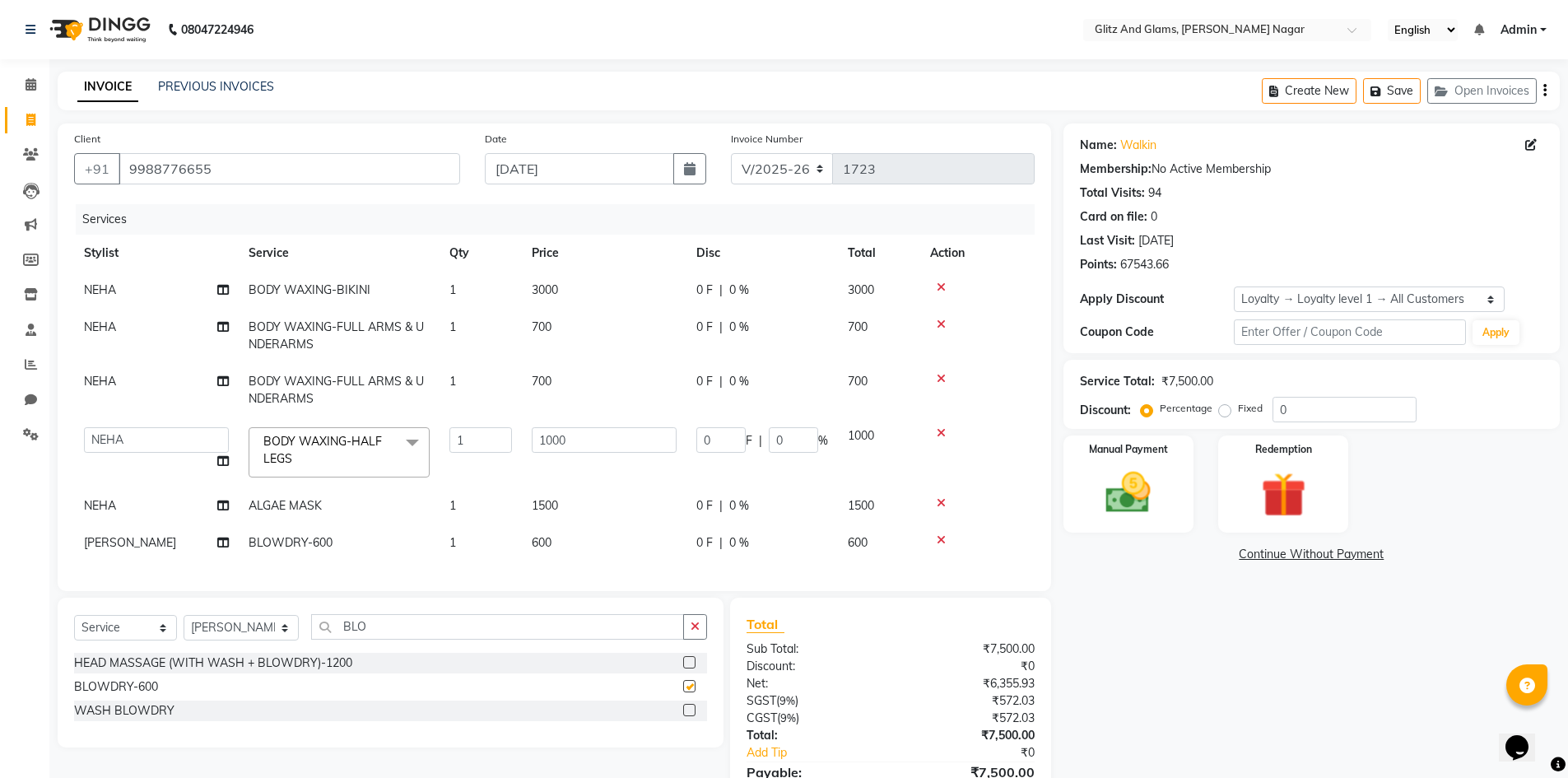
checkbox input "false"
click at [1100, 494] on img at bounding box center [1128, 493] width 76 height 54
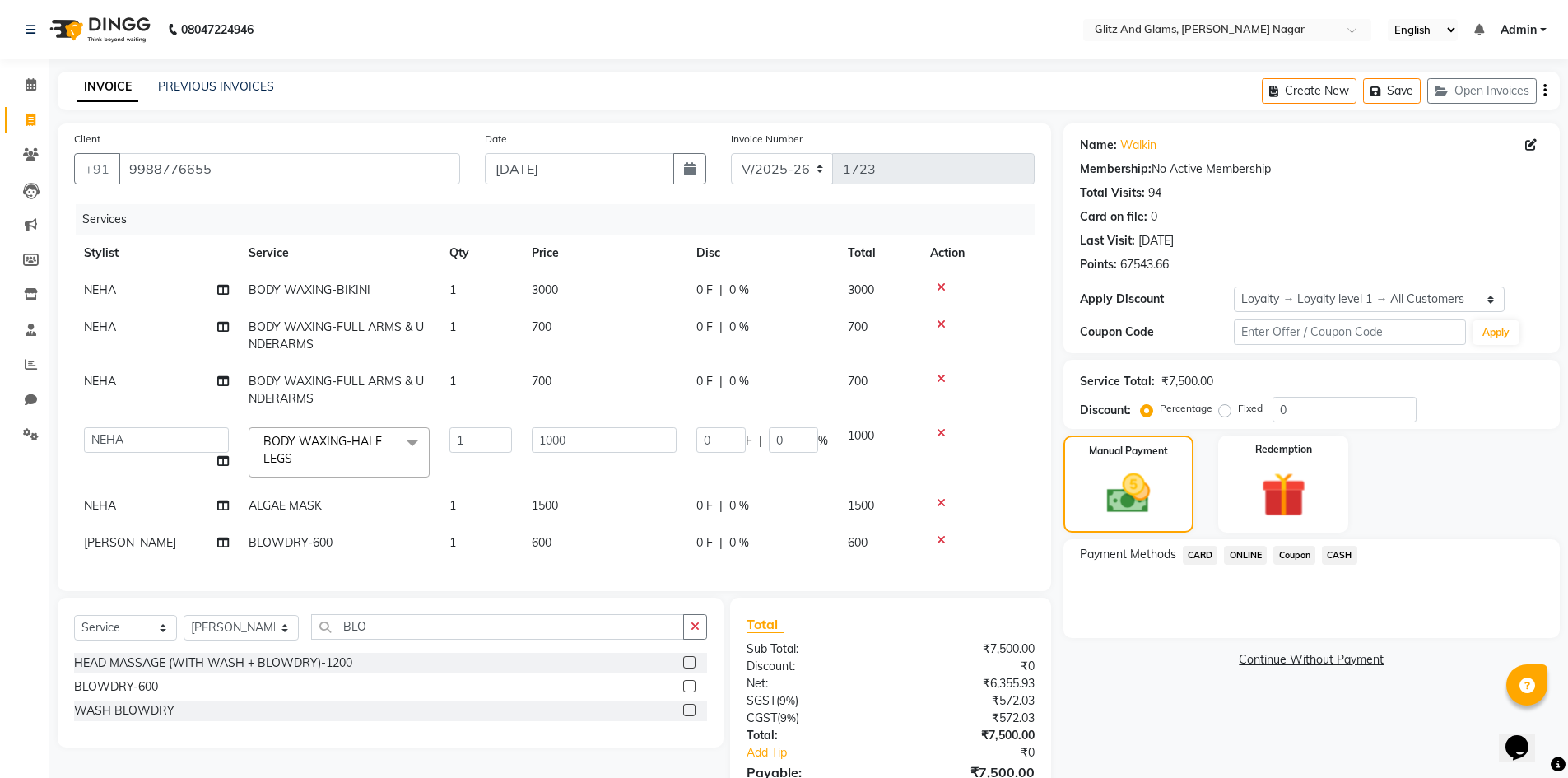
click at [1337, 556] on span "CASH" at bounding box center [1339, 555] width 36 height 19
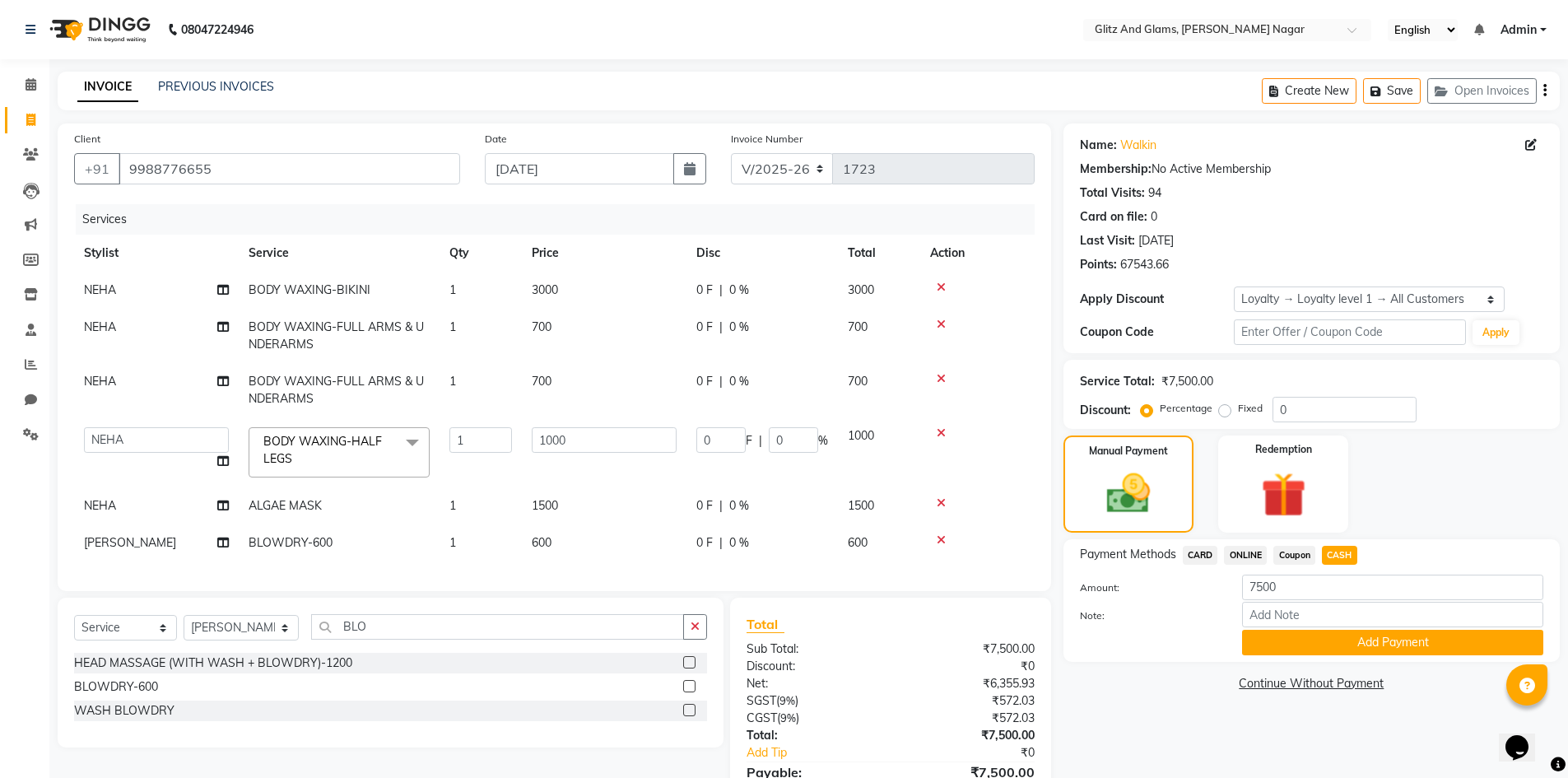
scroll to position [83, 0]
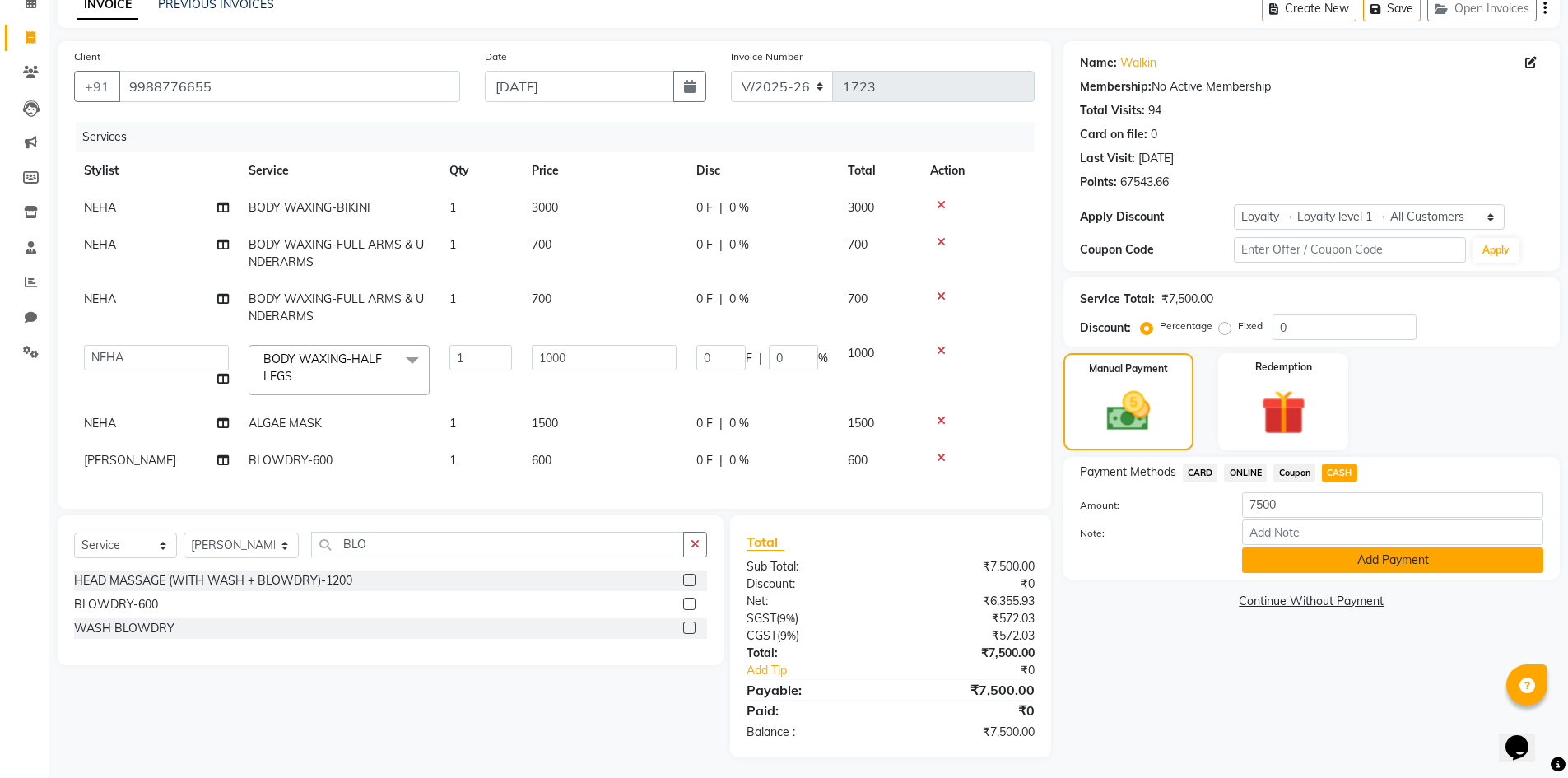
click at [1373, 557] on button "Add Payment" at bounding box center [1392, 559] width 301 height 25
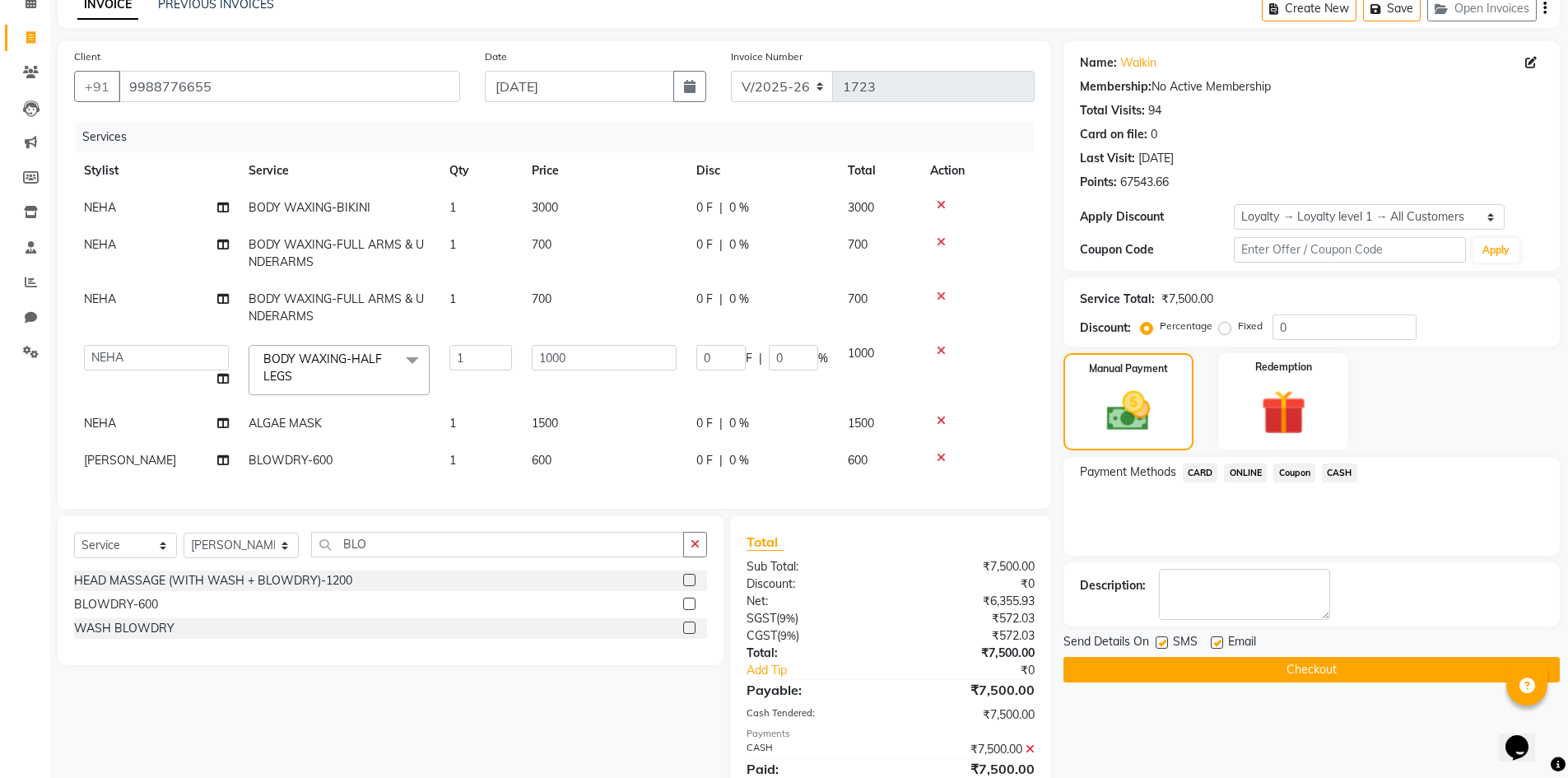
click at [1344, 671] on button "Checkout" at bounding box center [1311, 668] width 497 height 25
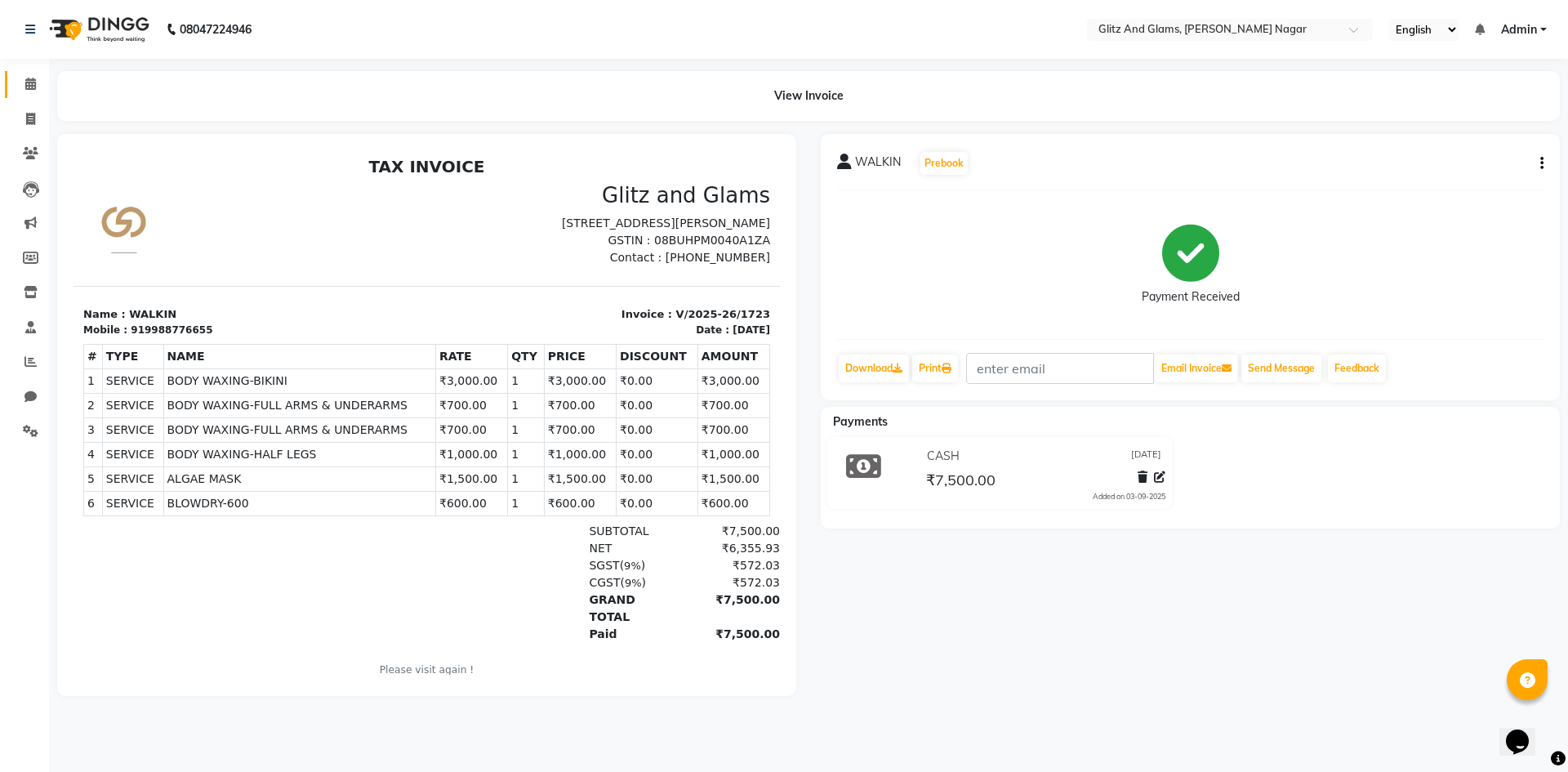
click at [25, 75] on span at bounding box center [30, 85] width 28 height 19
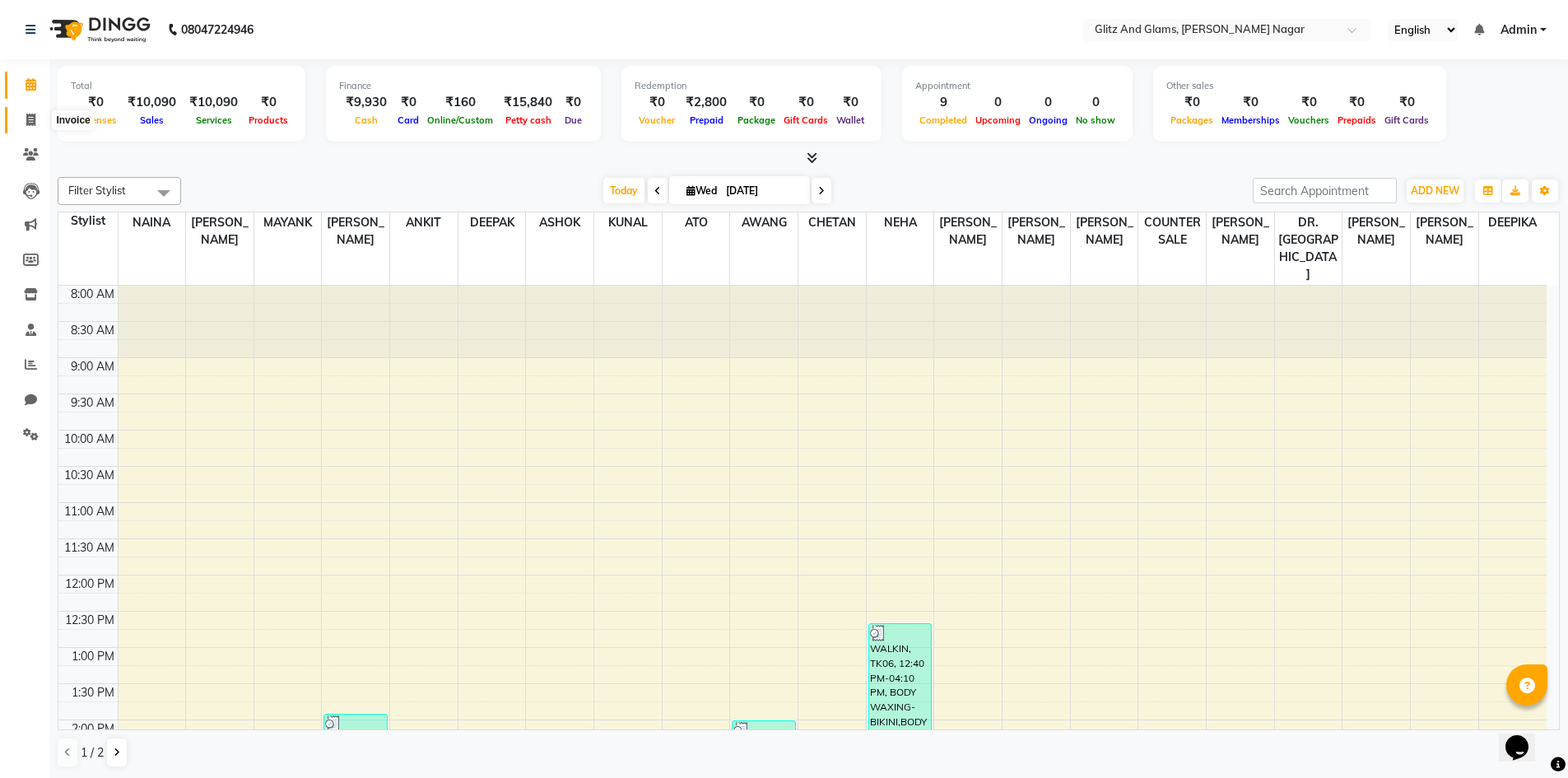
click at [33, 114] on icon at bounding box center [30, 120] width 9 height 12
select select "service"
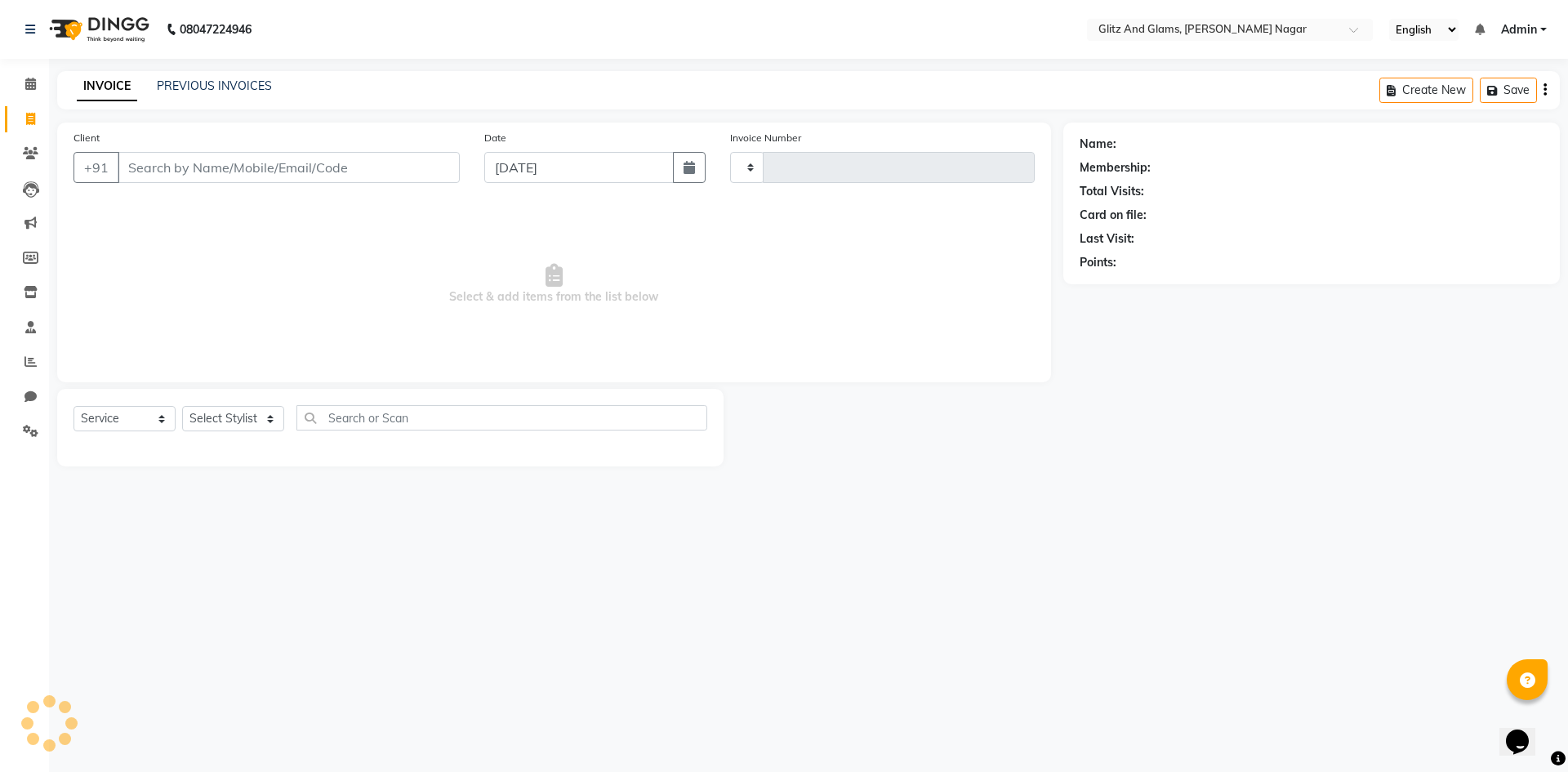
type input "1724"
select select "8316"
click at [233, 80] on link "PREVIOUS INVOICES" at bounding box center [214, 85] width 115 height 15
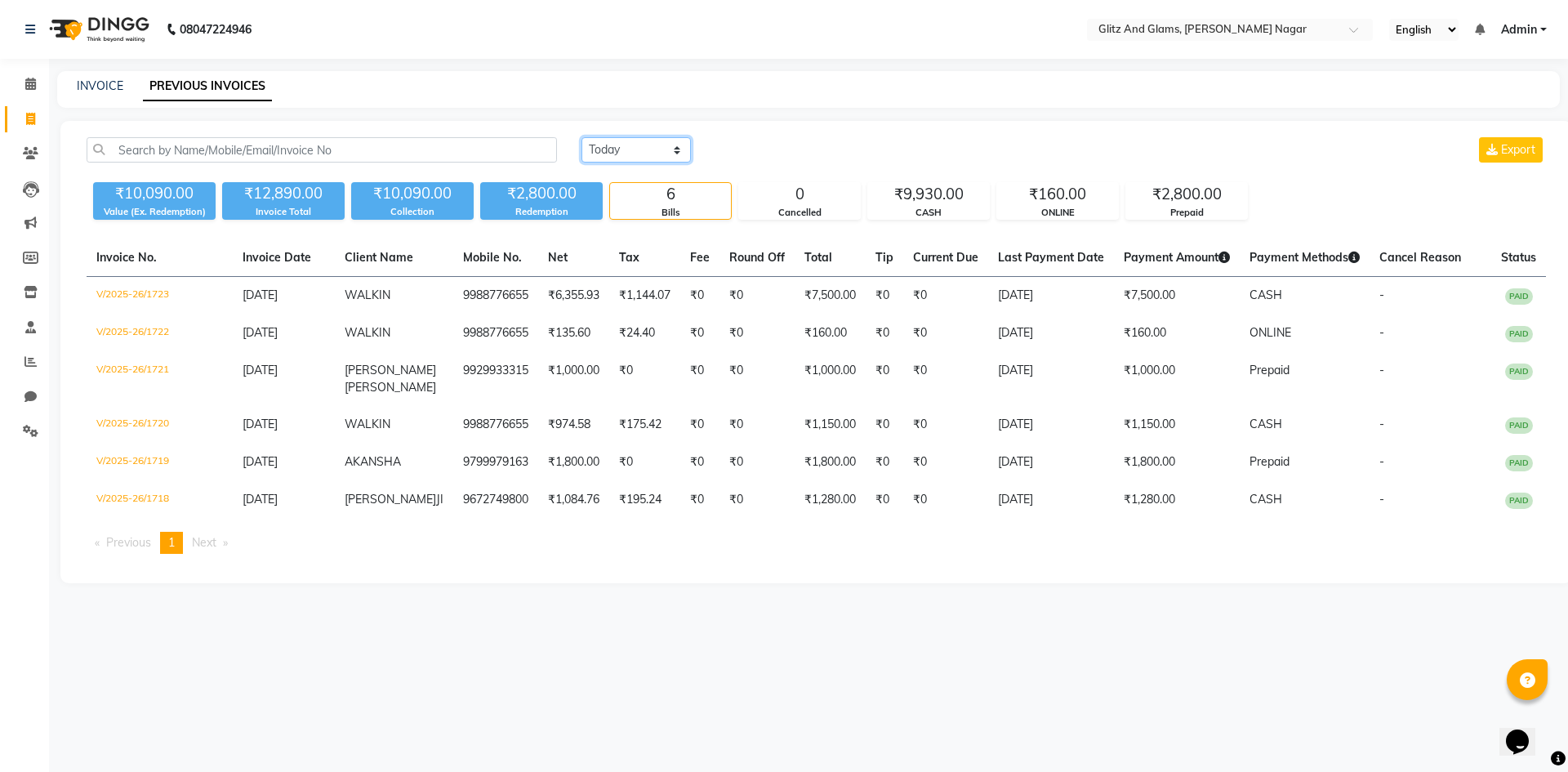
click at [620, 153] on select "[DATE] [DATE] Custom Range" at bounding box center [636, 149] width 110 height 25
select select "[DATE]"
click at [582, 137] on select "[DATE] [DATE] Custom Range" at bounding box center [636, 149] width 110 height 25
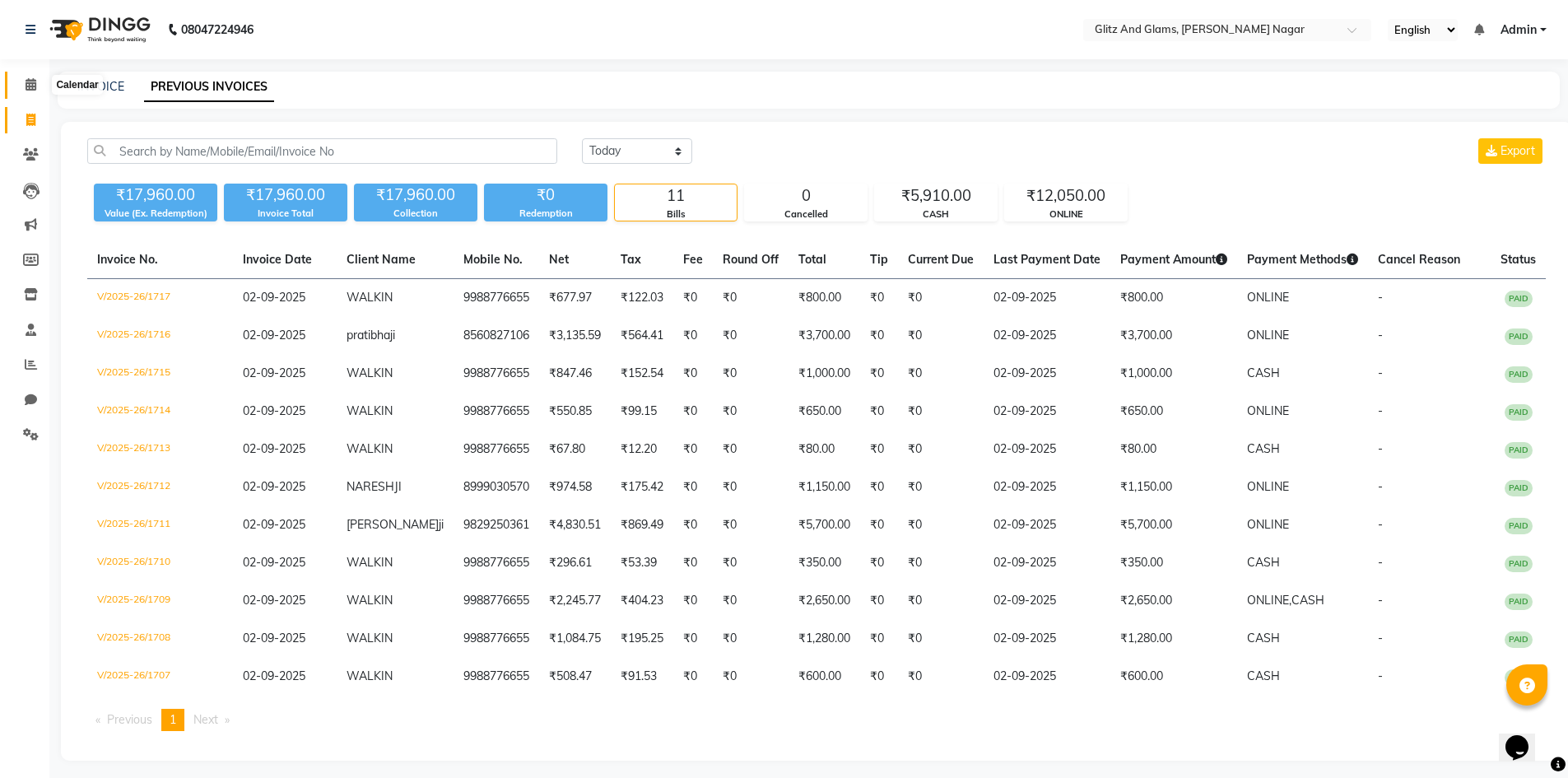
click at [27, 81] on icon at bounding box center [30, 84] width 10 height 12
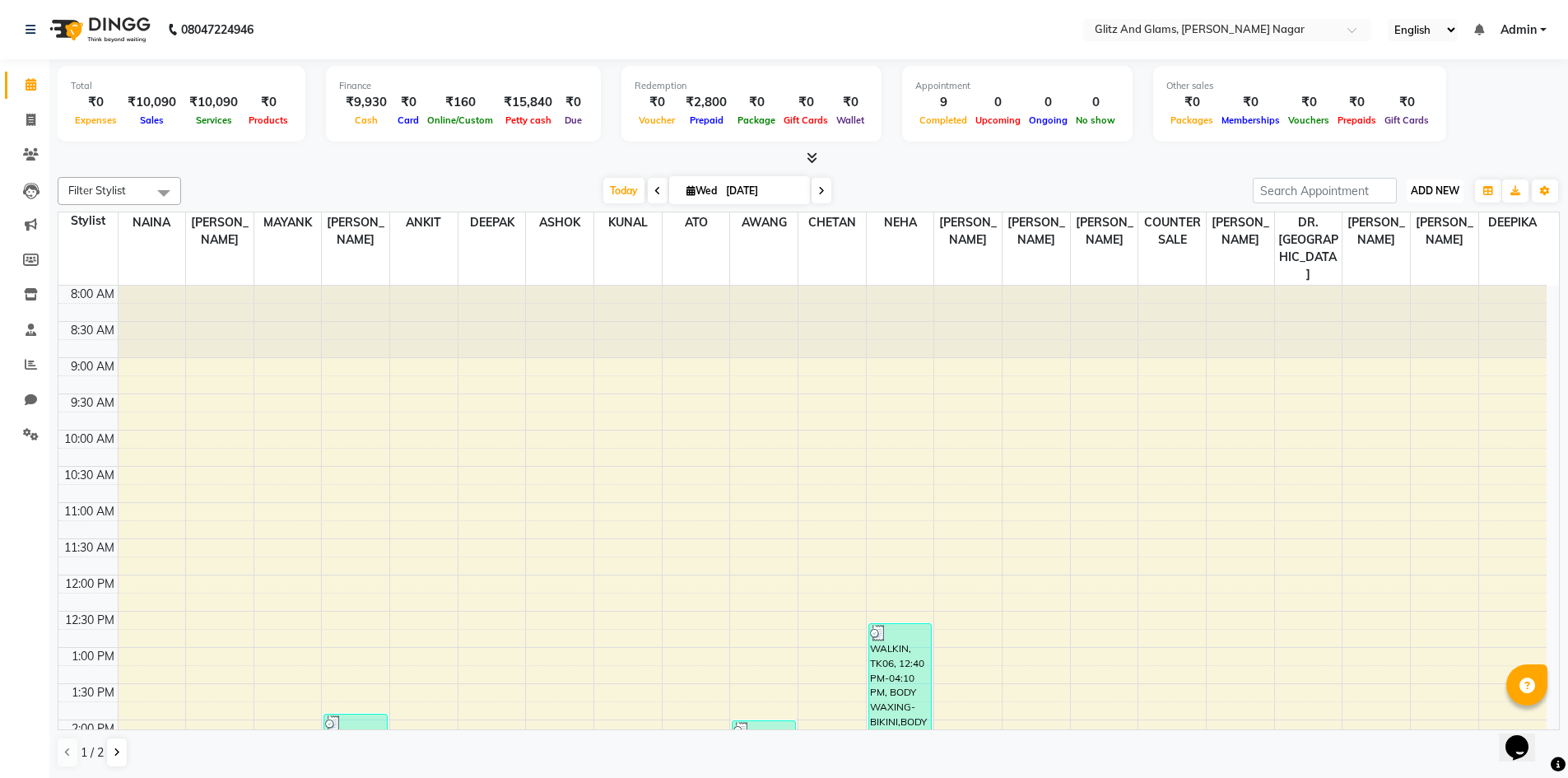
click at [1445, 191] on span "ADD NEW" at bounding box center [1435, 190] width 49 height 12
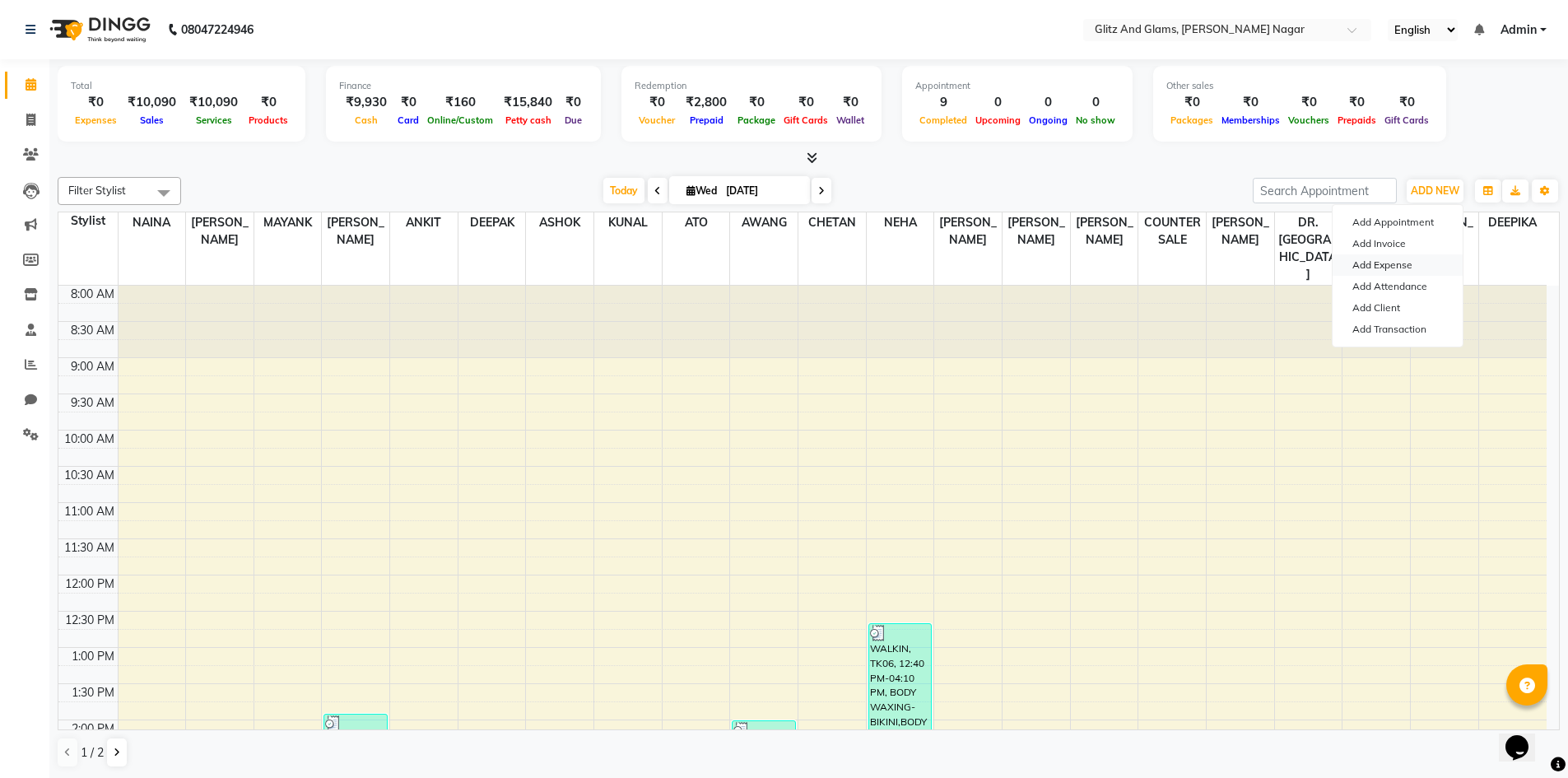
click at [1400, 265] on link "Add Expense" at bounding box center [1398, 265] width 130 height 22
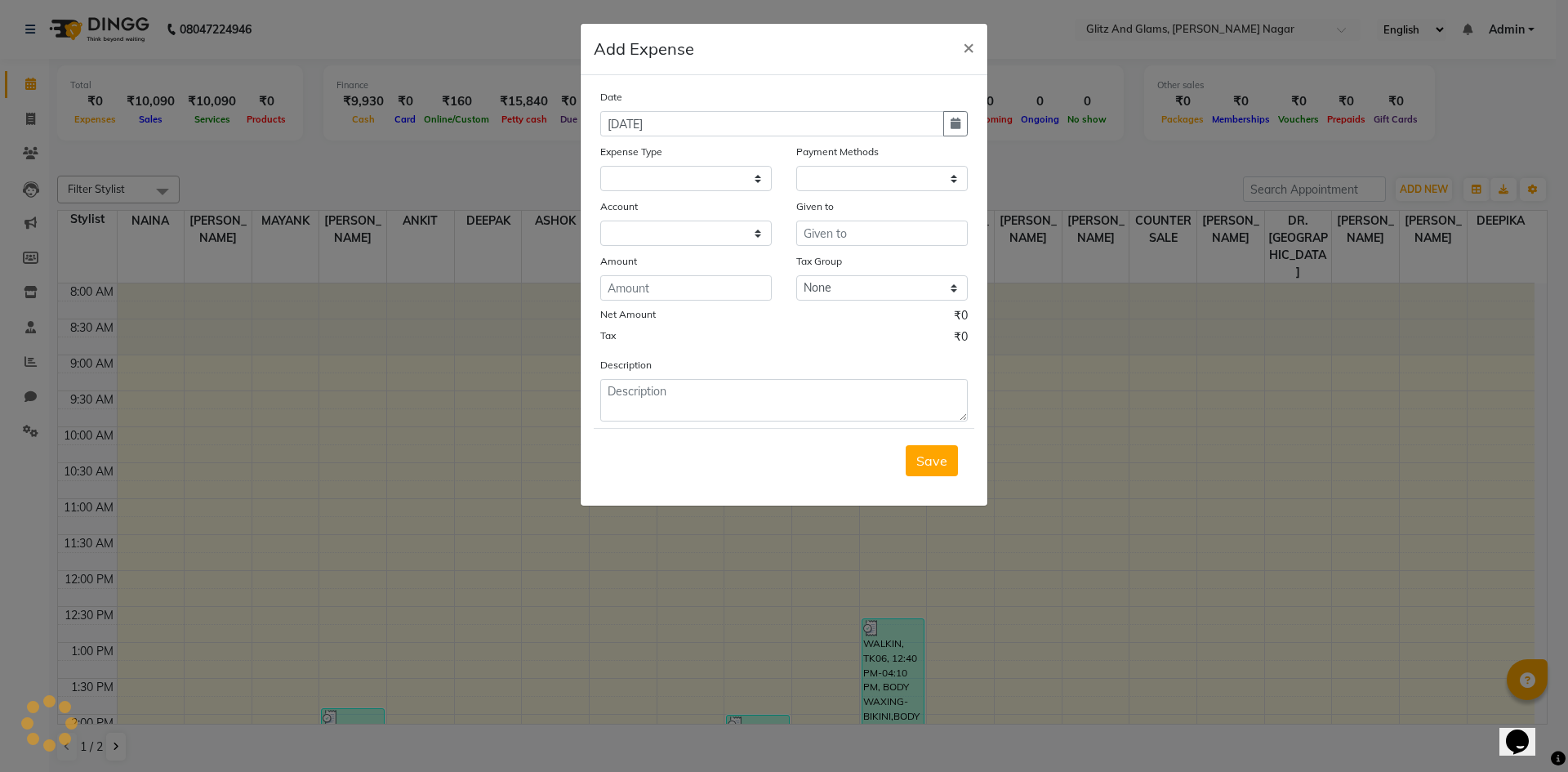
select select "1"
select select "7439"
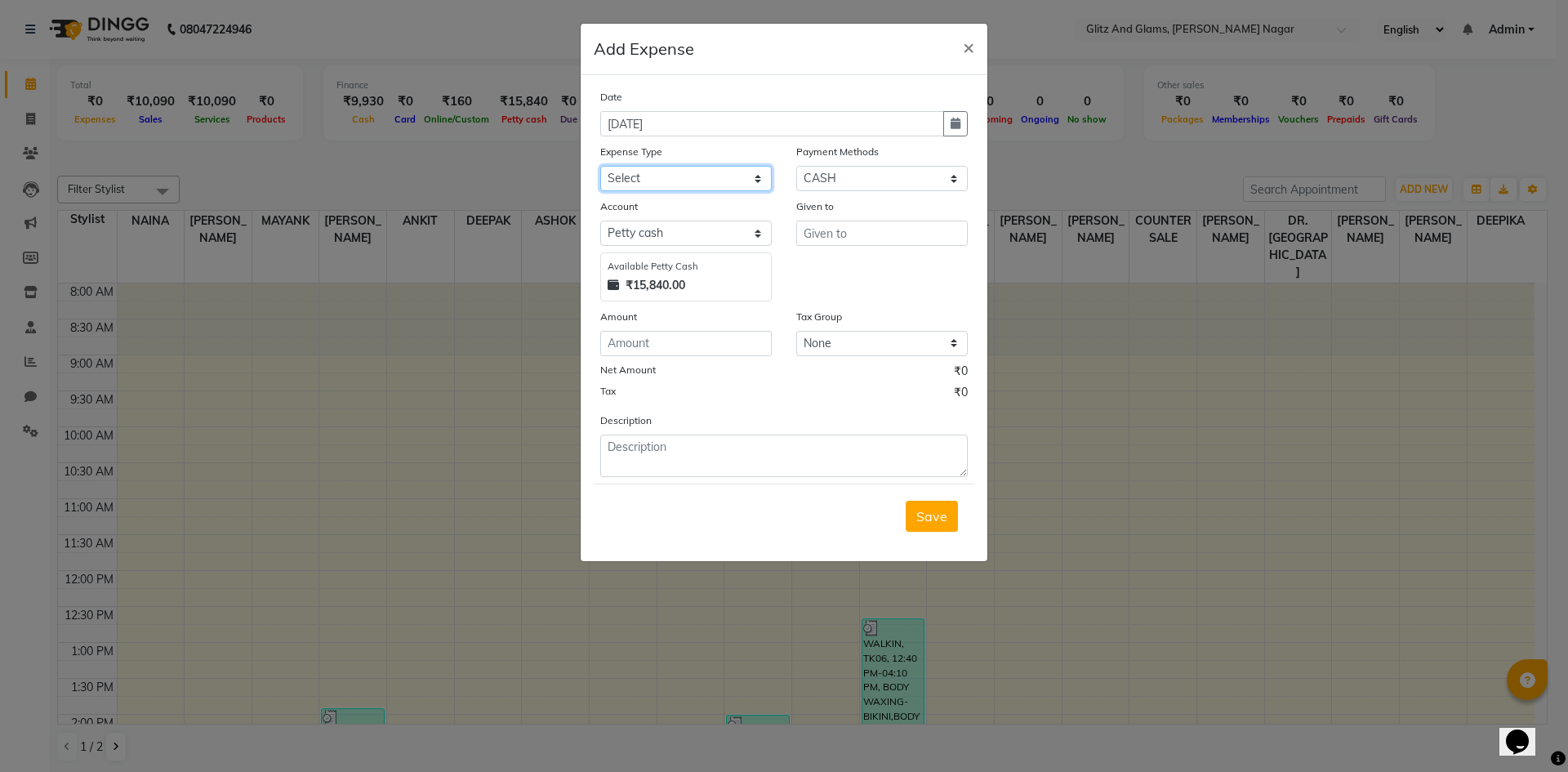
drag, startPoint x: 700, startPoint y: 173, endPoint x: 696, endPoint y: 187, distance: 14.6
click at [700, 173] on select "Select Advance Salary Bank charges Car maintenance Cash transfer to bank Cash t…" at bounding box center [686, 178] width 172 height 25
select select "13"
click at [601, 166] on select "Select Advance Salary Bank charges Car maintenance Cash transfer to bank Cash t…" at bounding box center [686, 178] width 172 height 25
click at [828, 223] on input "text" at bounding box center [882, 233] width 172 height 25
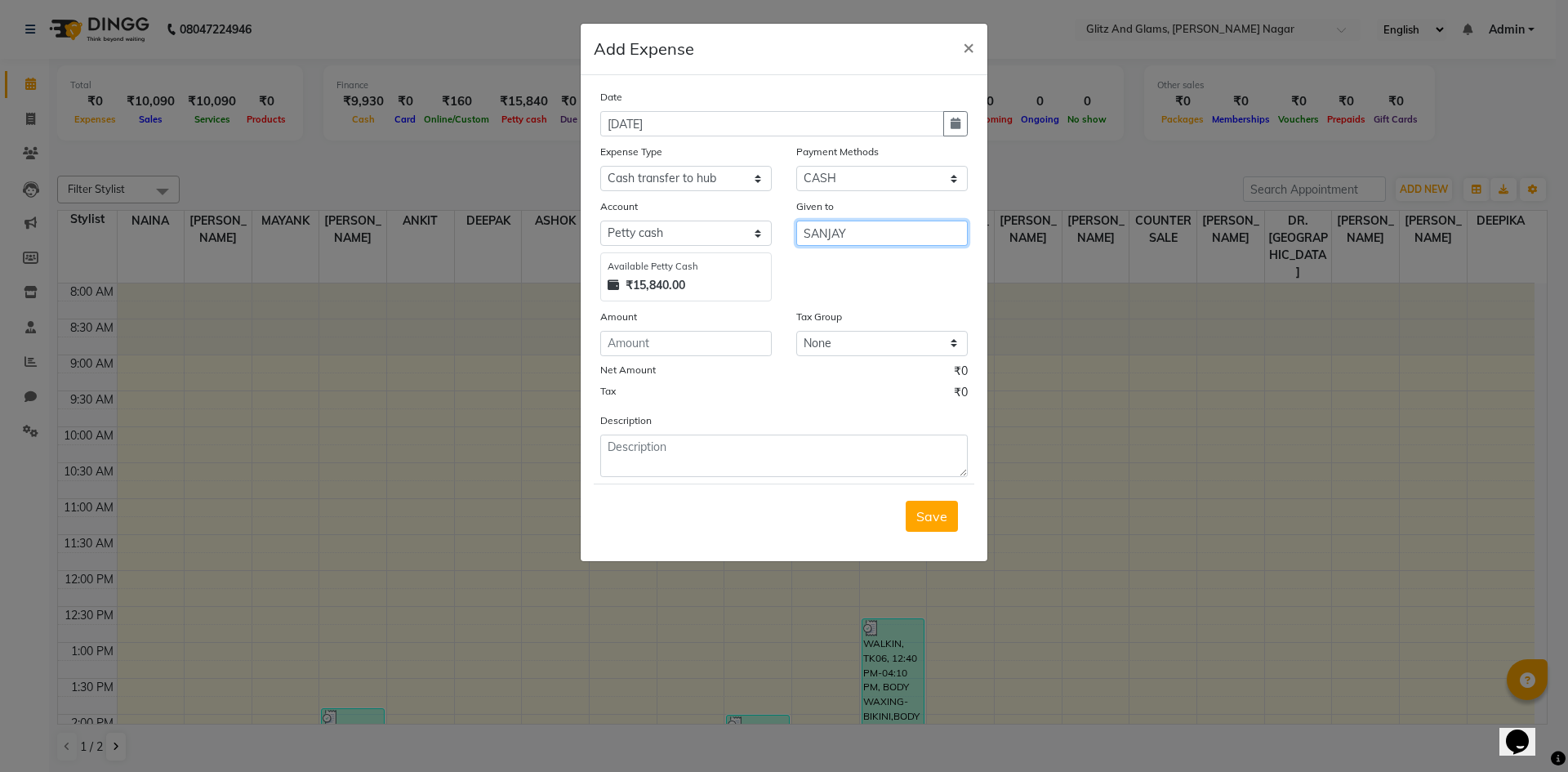
type input "SANJAY"
type input "5910"
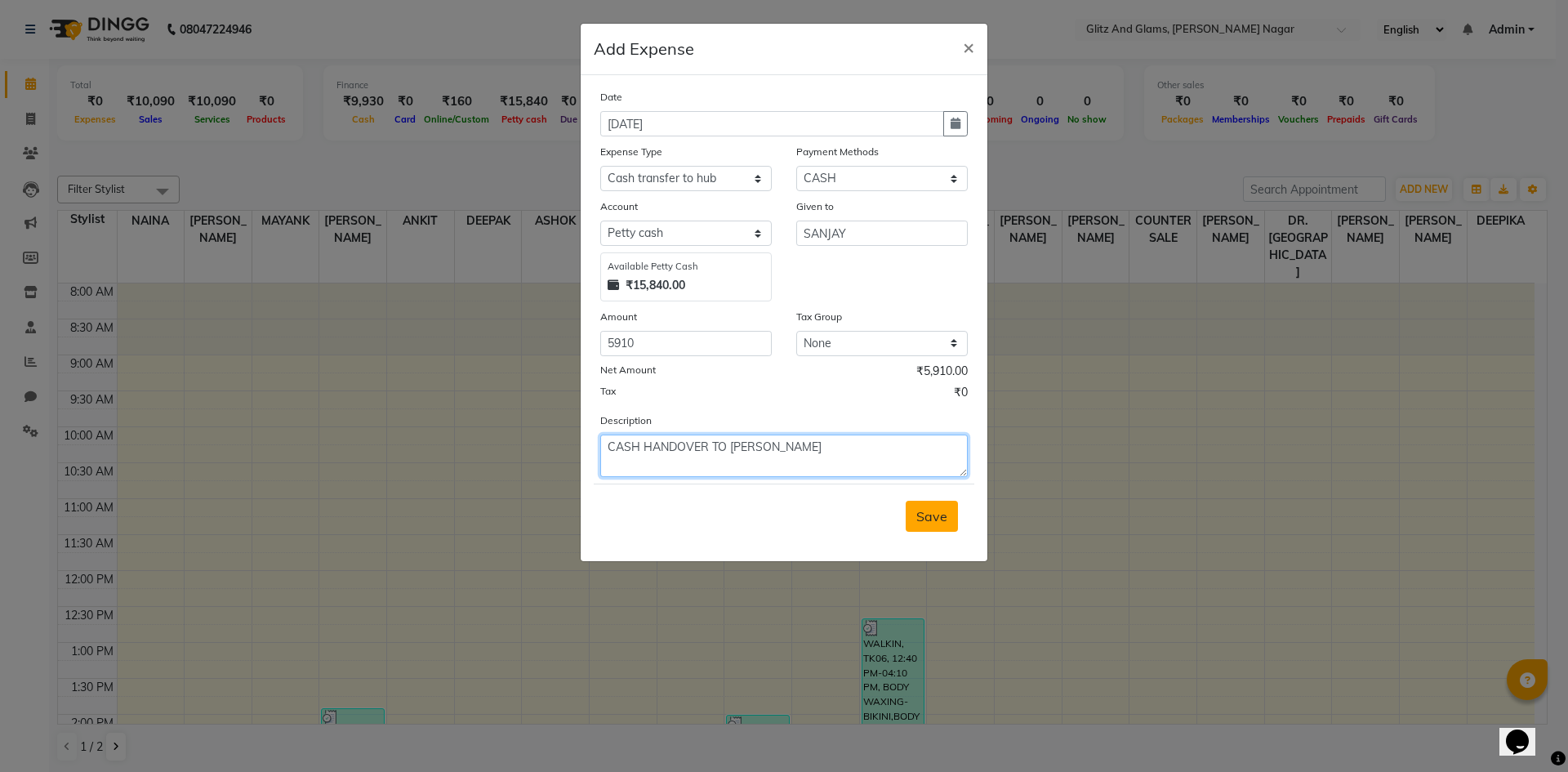
type textarea "CASH HANDOVER TO [PERSON_NAME]"
click at [928, 527] on button "Save" at bounding box center [932, 516] width 53 height 31
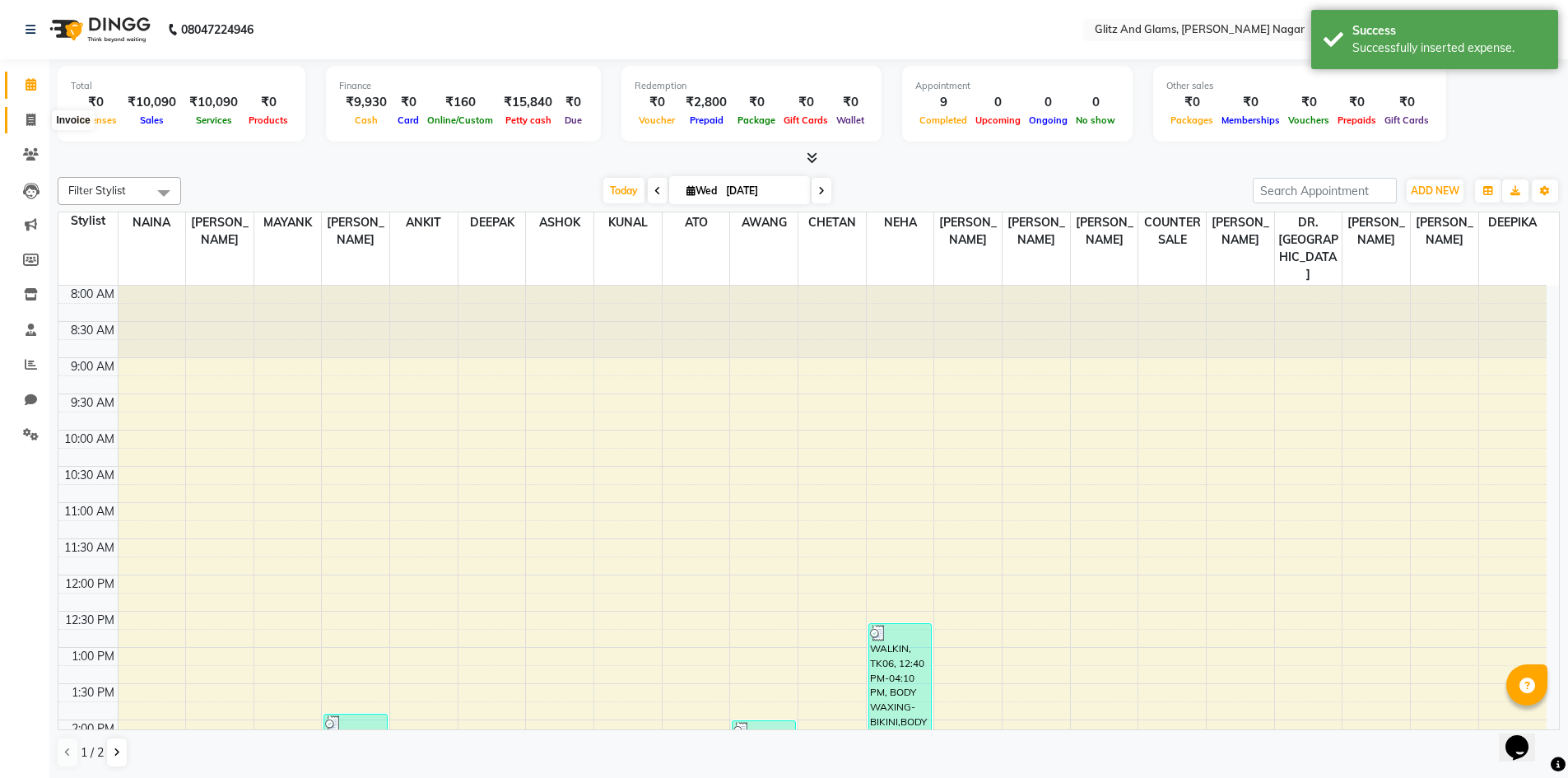
click at [30, 118] on icon at bounding box center [30, 120] width 9 height 12
select select "service"
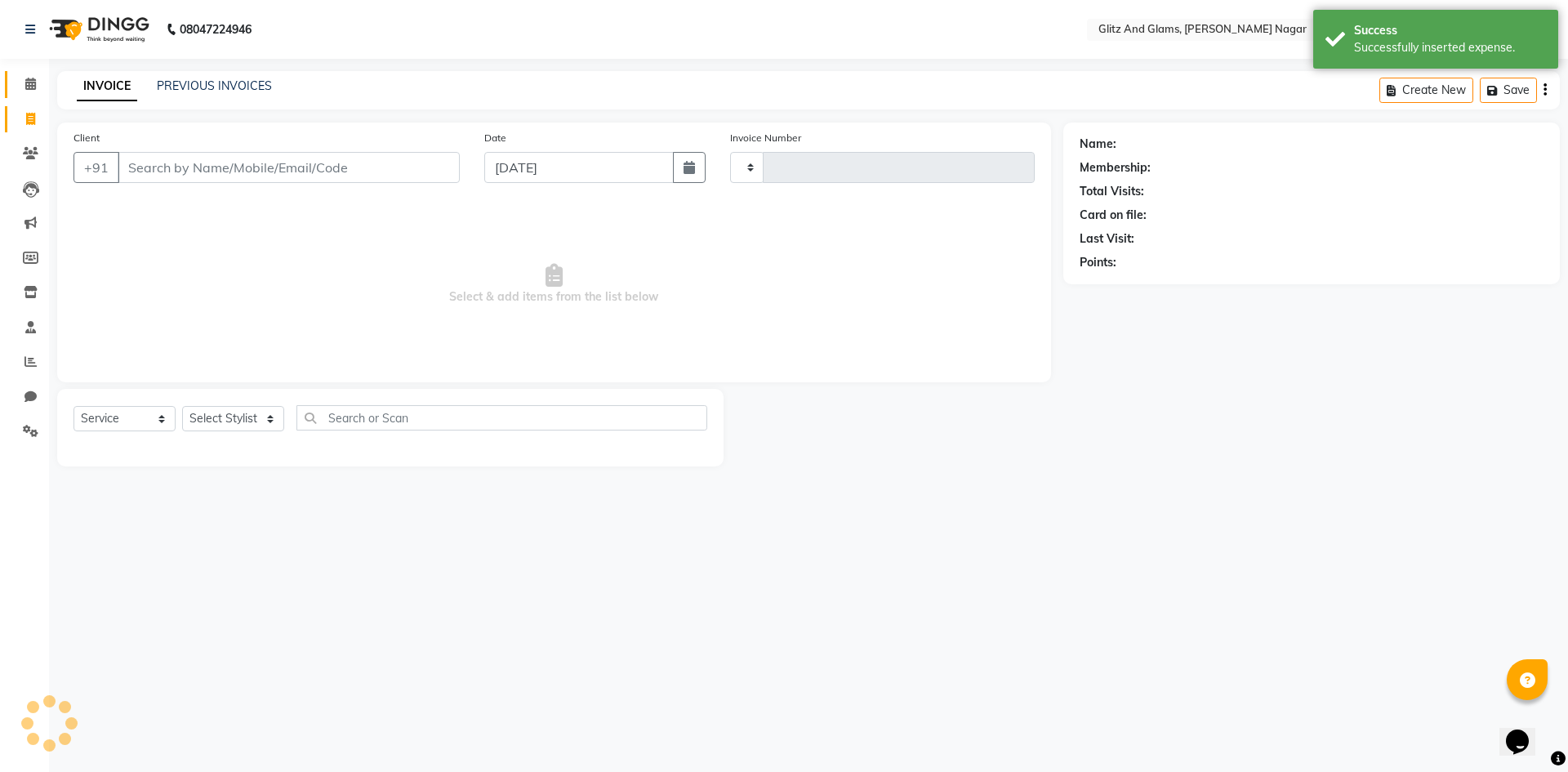
type input "1724"
select select "8316"
click at [25, 81] on icon at bounding box center [30, 84] width 10 height 12
